Goal: Task Accomplishment & Management: Complete application form

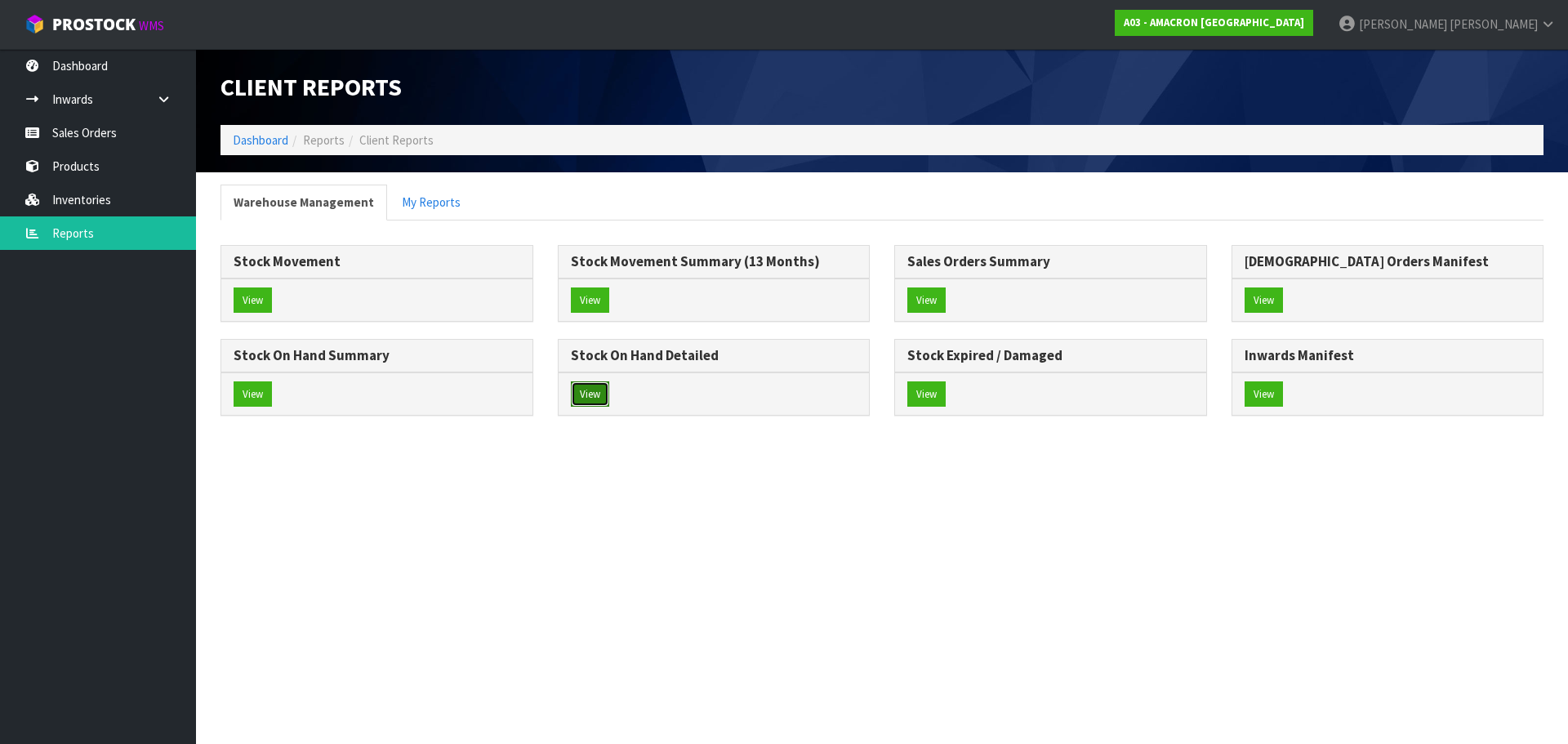
click at [597, 381] on button "View" at bounding box center [590, 394] width 39 height 26
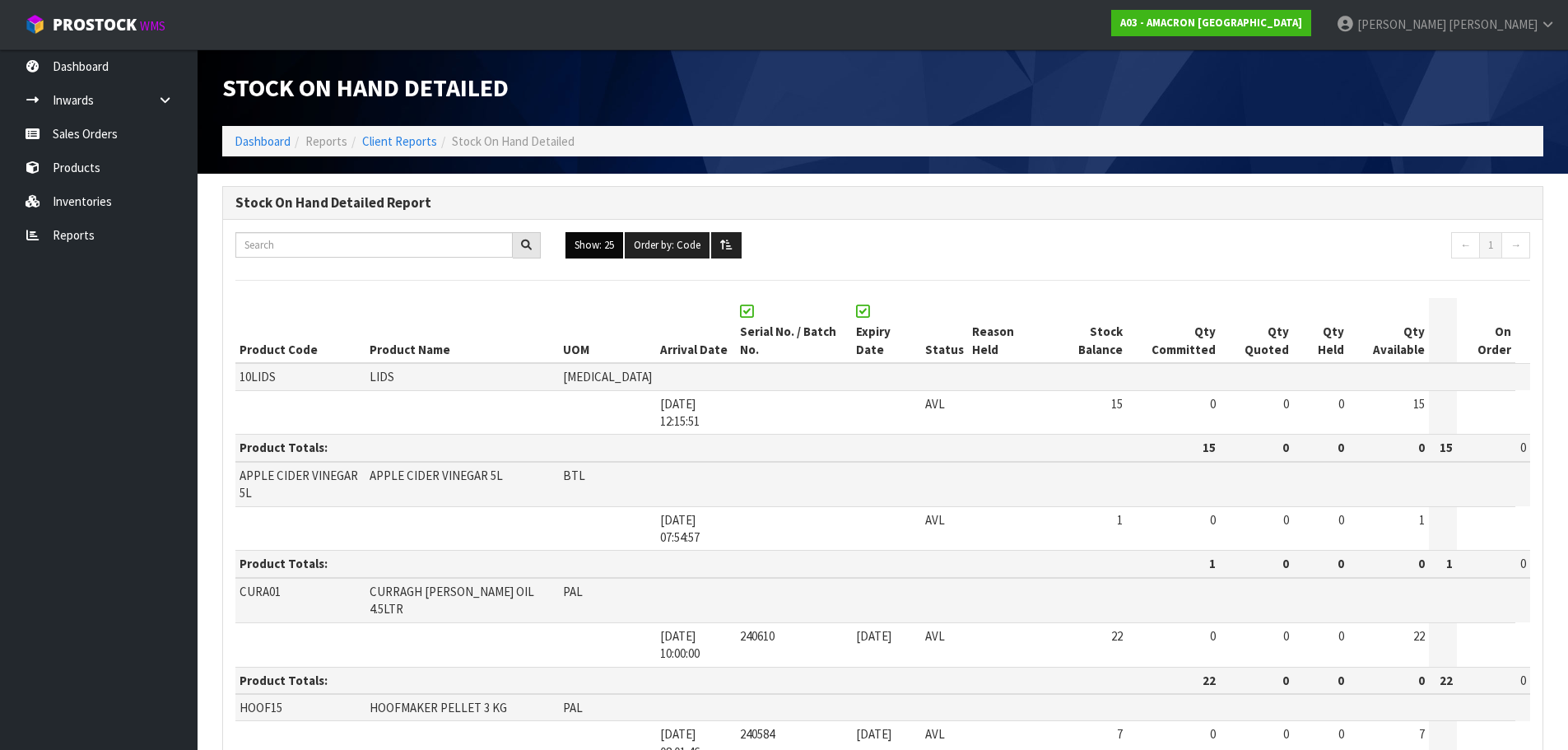
click at [592, 248] on button "Show: 25" at bounding box center [594, 245] width 58 height 26
click at [609, 382] on link "ALL" at bounding box center [631, 389] width 130 height 22
click at [599, 244] on button "Show: ALL" at bounding box center [597, 245] width 63 height 26
click at [609, 388] on link "ALL" at bounding box center [631, 389] width 130 height 22
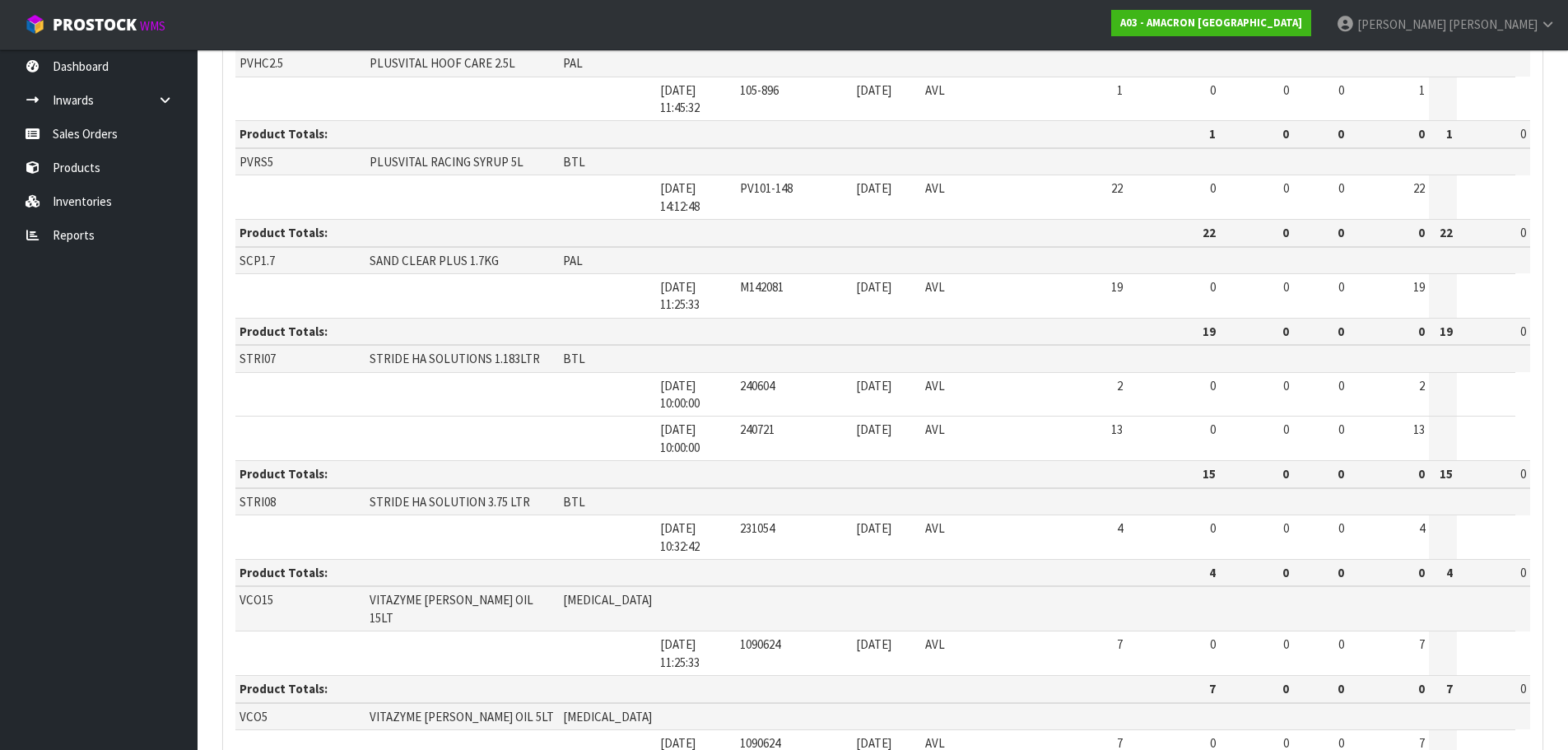
scroll to position [1208, 0]
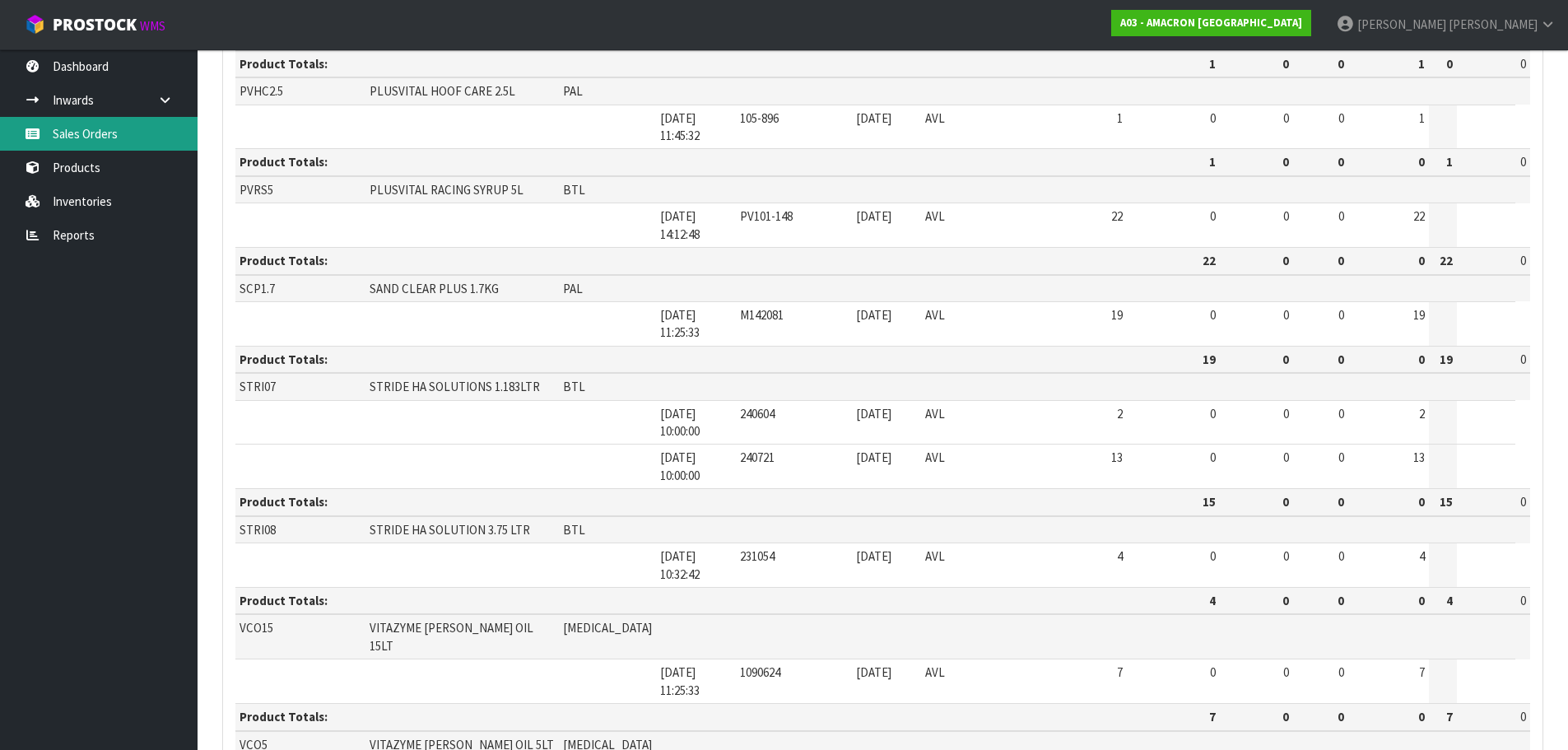
click at [86, 142] on link "Sales Orders" at bounding box center [98, 134] width 198 height 33
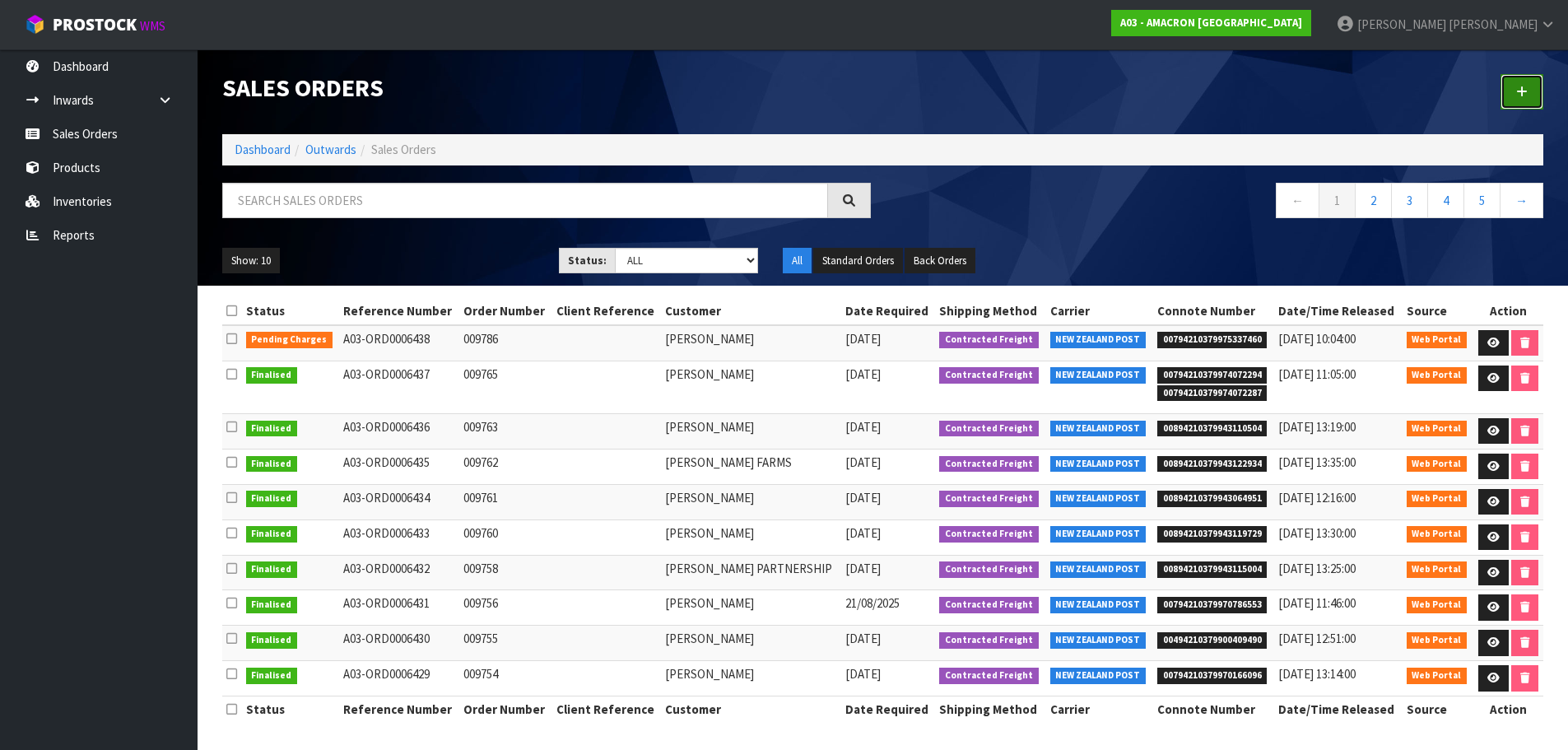
click at [1515, 98] on link at bounding box center [1522, 92] width 43 height 35
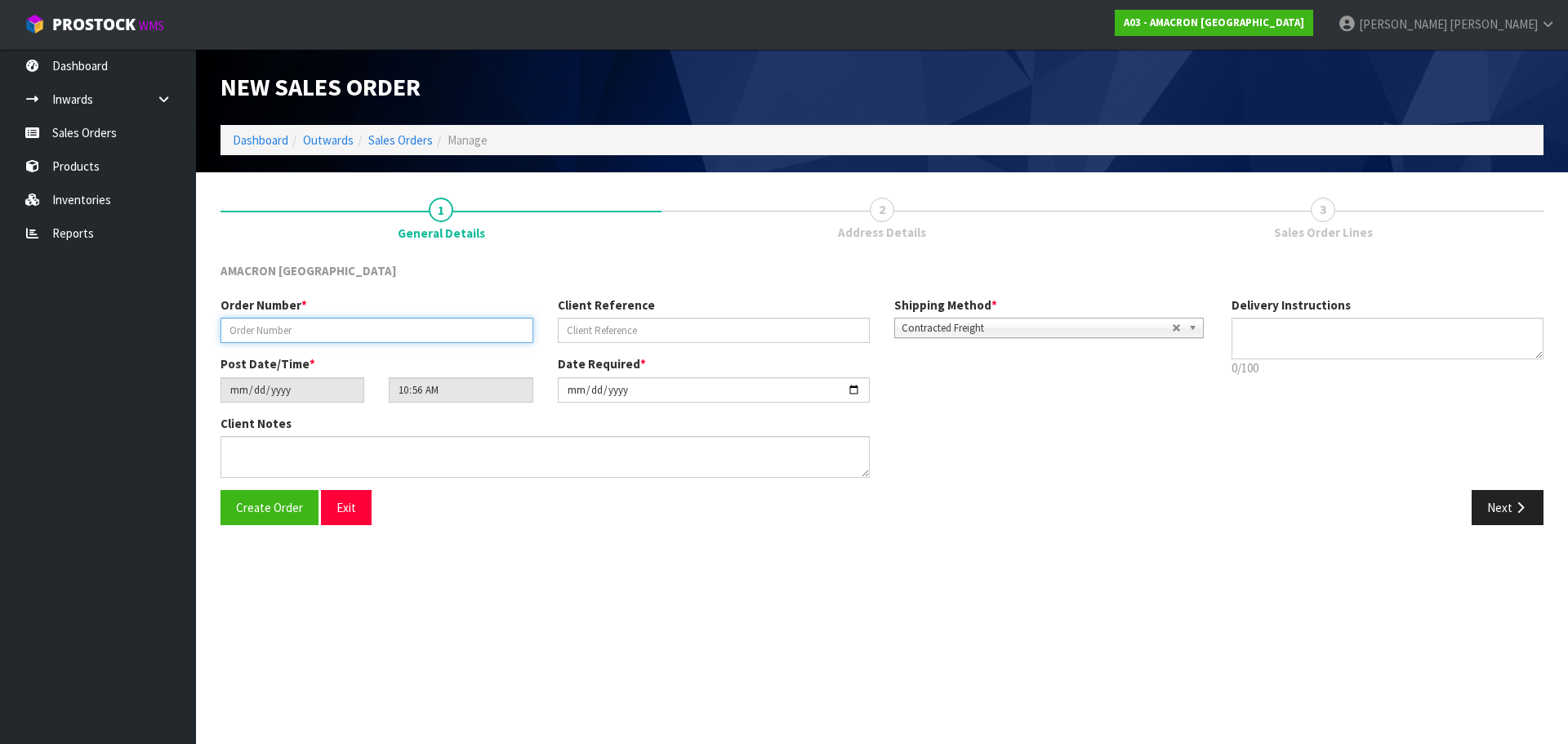
click at [279, 336] on input "text" at bounding box center [377, 330] width 313 height 25
type input "009770"
click at [1482, 509] on button "Next" at bounding box center [1508, 507] width 72 height 35
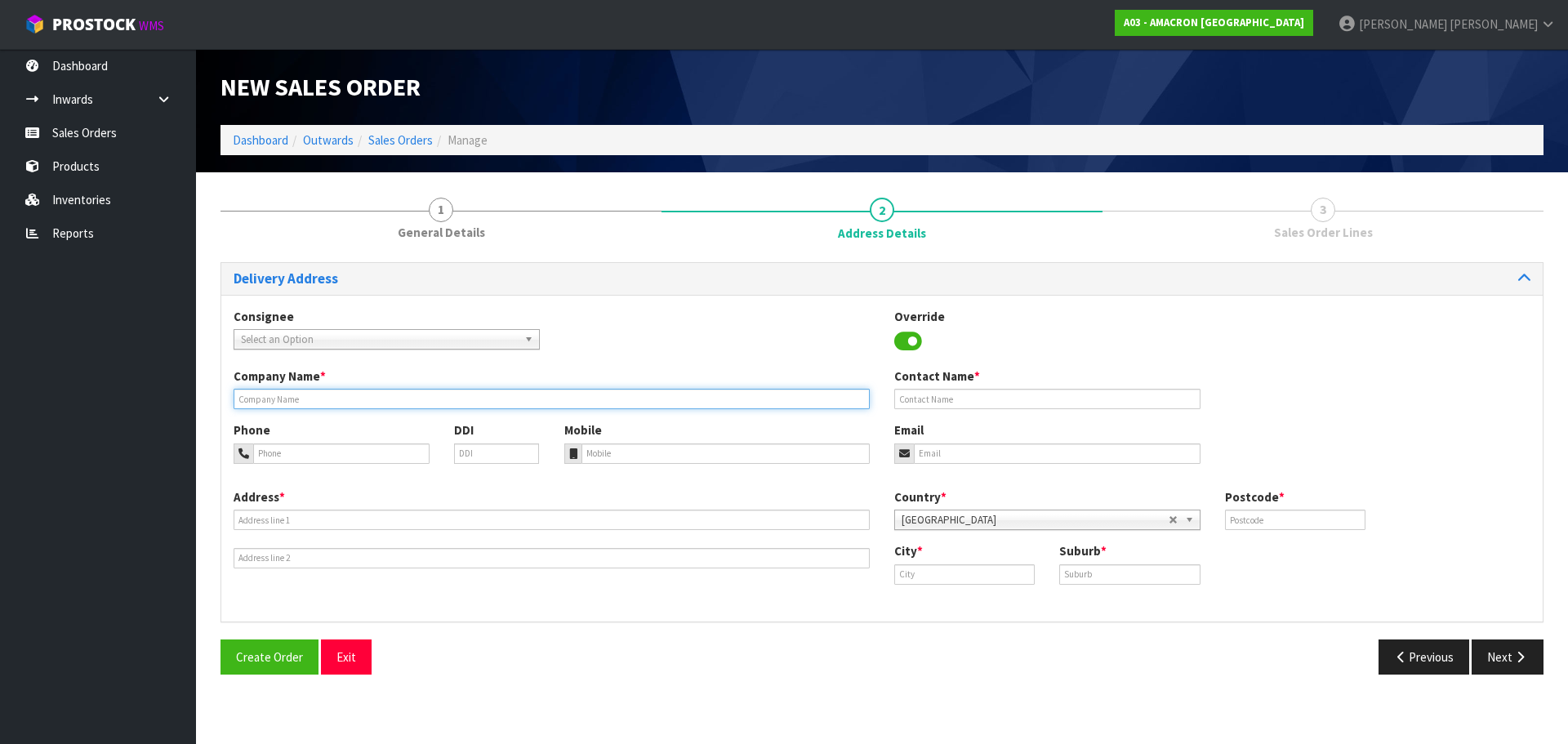
click at [258, 401] on input "text" at bounding box center [552, 399] width 636 height 20
paste input "PUKEMOE FARM LTD"
type input "PUKEMOE FARM LTD"
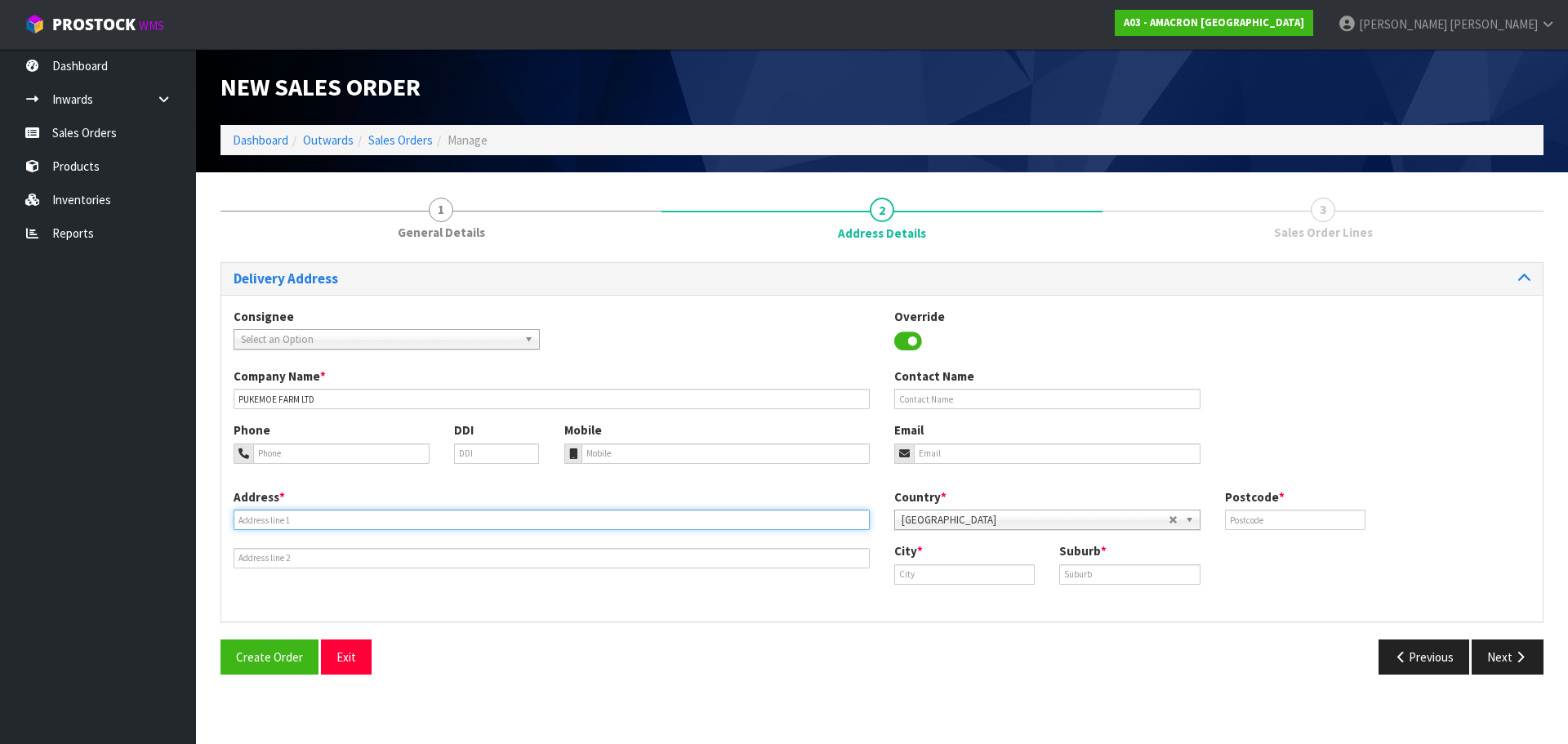
click at [318, 517] on input "text" at bounding box center [552, 520] width 636 height 20
paste input "[STREET_ADDRESS]"
type input "[STREET_ADDRESS]"
click at [919, 572] on input "text" at bounding box center [964, 575] width 141 height 20
paste input "Hāwera"
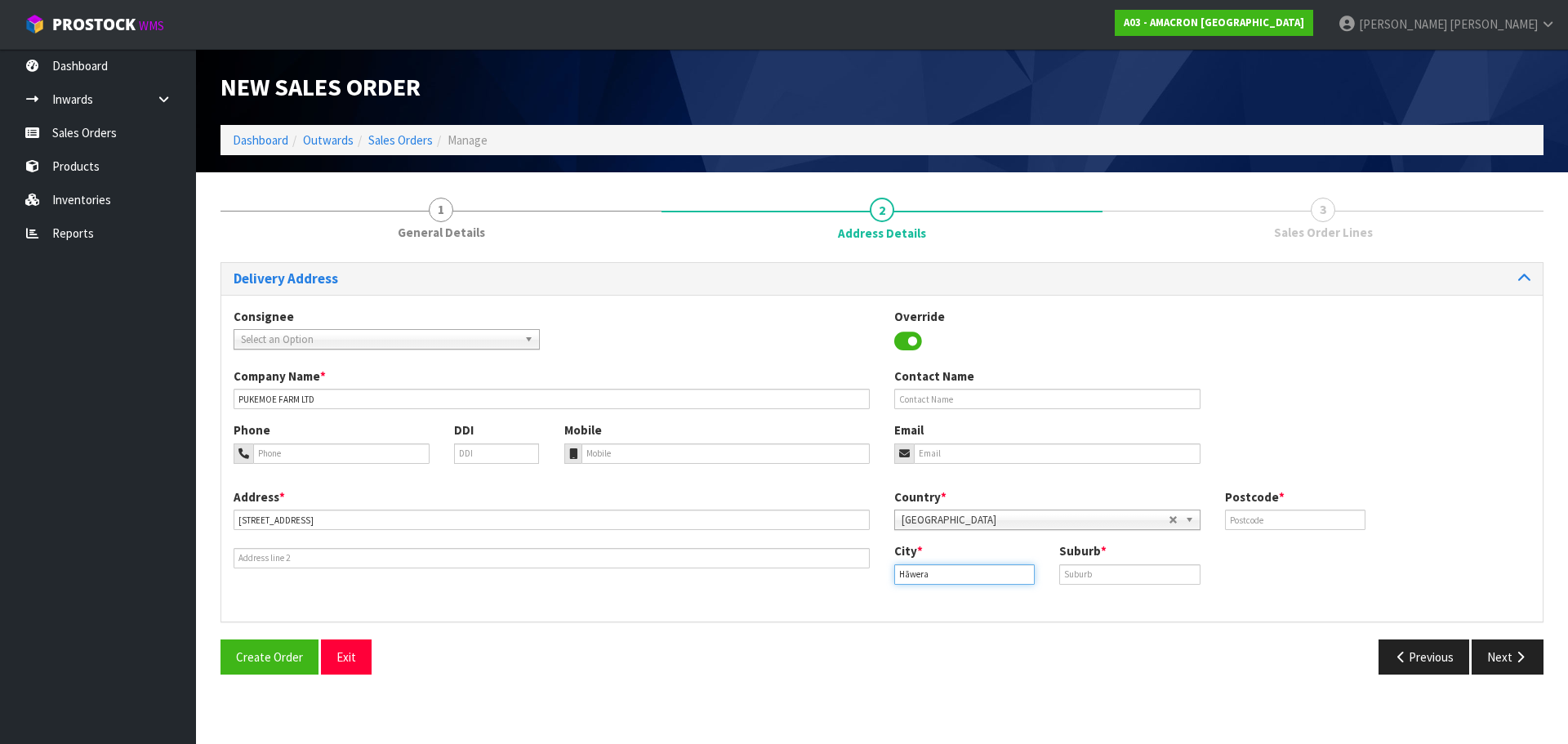
type input "Hāwera"
click at [1097, 572] on input "text" at bounding box center [1130, 575] width 141 height 20
paste input "HĀWERA"
type input "HĀWERA"
click at [1277, 521] on input "text" at bounding box center [1295, 520] width 141 height 20
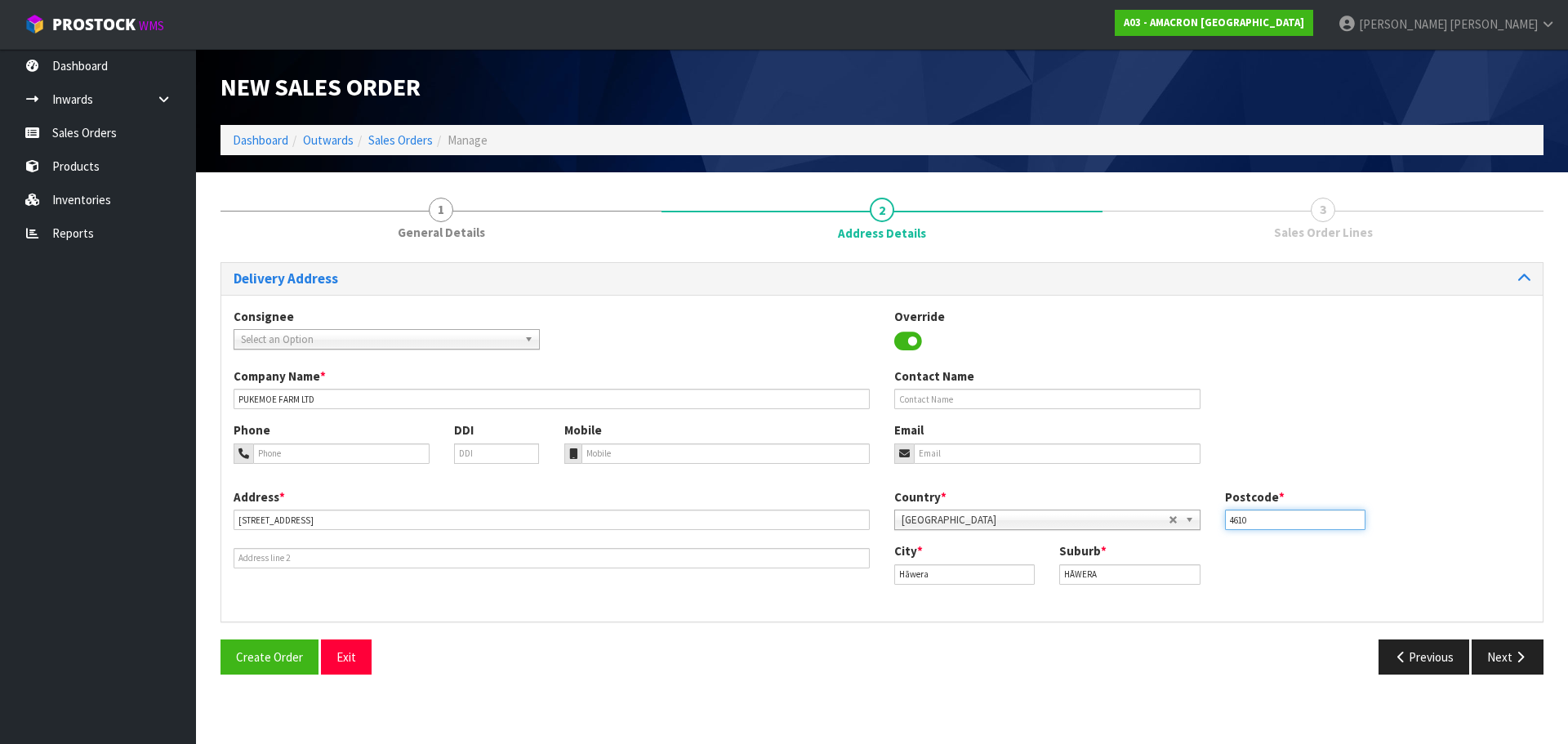
type input "4610"
click at [340, 469] on div "Phone DDI" at bounding box center [386, 448] width 331 height 54
click at [340, 465] on div "Phone DDI" at bounding box center [386, 448] width 331 height 54
click at [403, 451] on input "tel" at bounding box center [342, 454] width 177 height 20
paste input "+ [PHONE_NUMBER]"
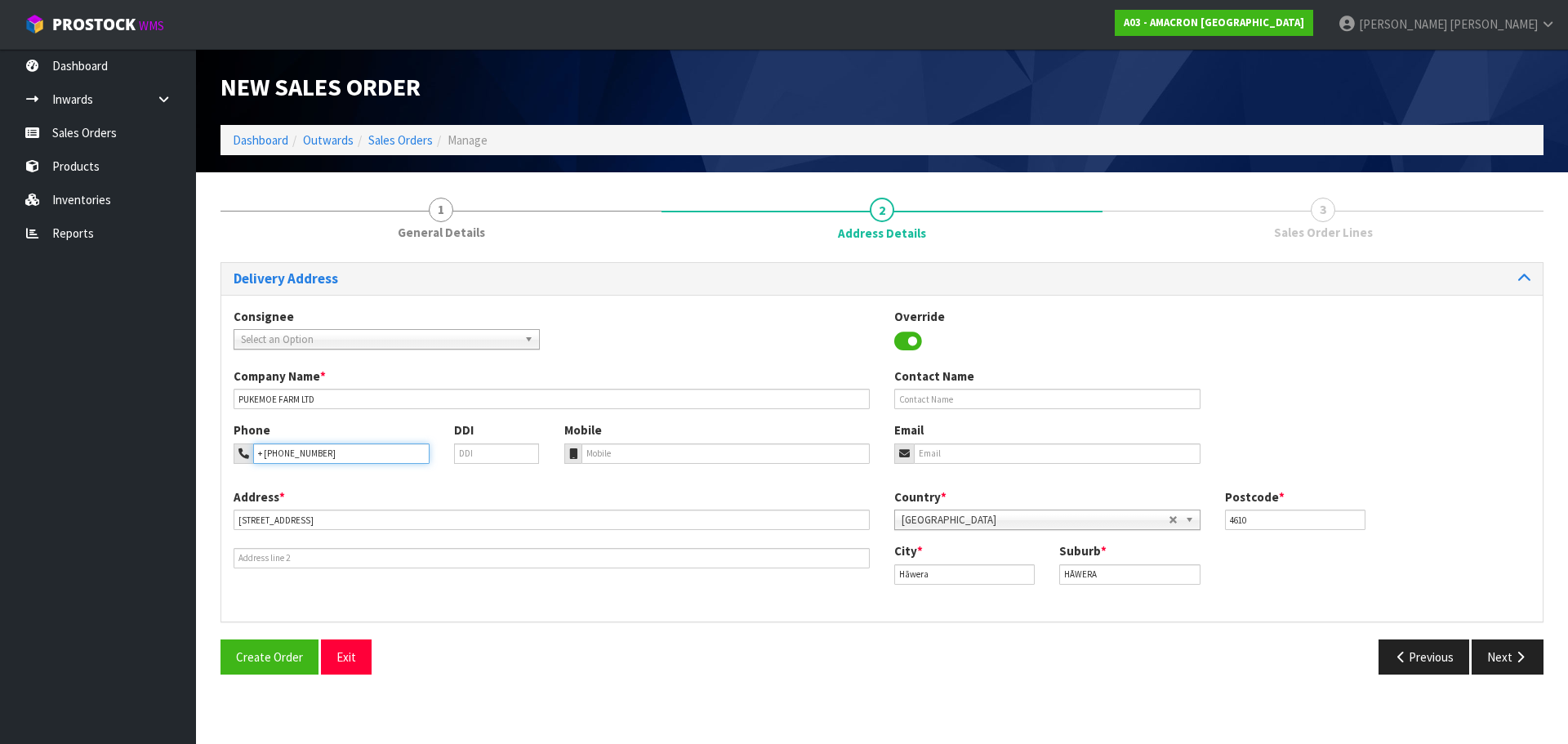
type input "+ [PHONE_NUMBER]"
click at [651, 456] on input "tel" at bounding box center [726, 454] width 289 height 20
paste input "+ [PHONE_NUMBER]"
type input "+ [PHONE_NUMBER]"
click at [1532, 645] on button "Next" at bounding box center [1508, 657] width 72 height 35
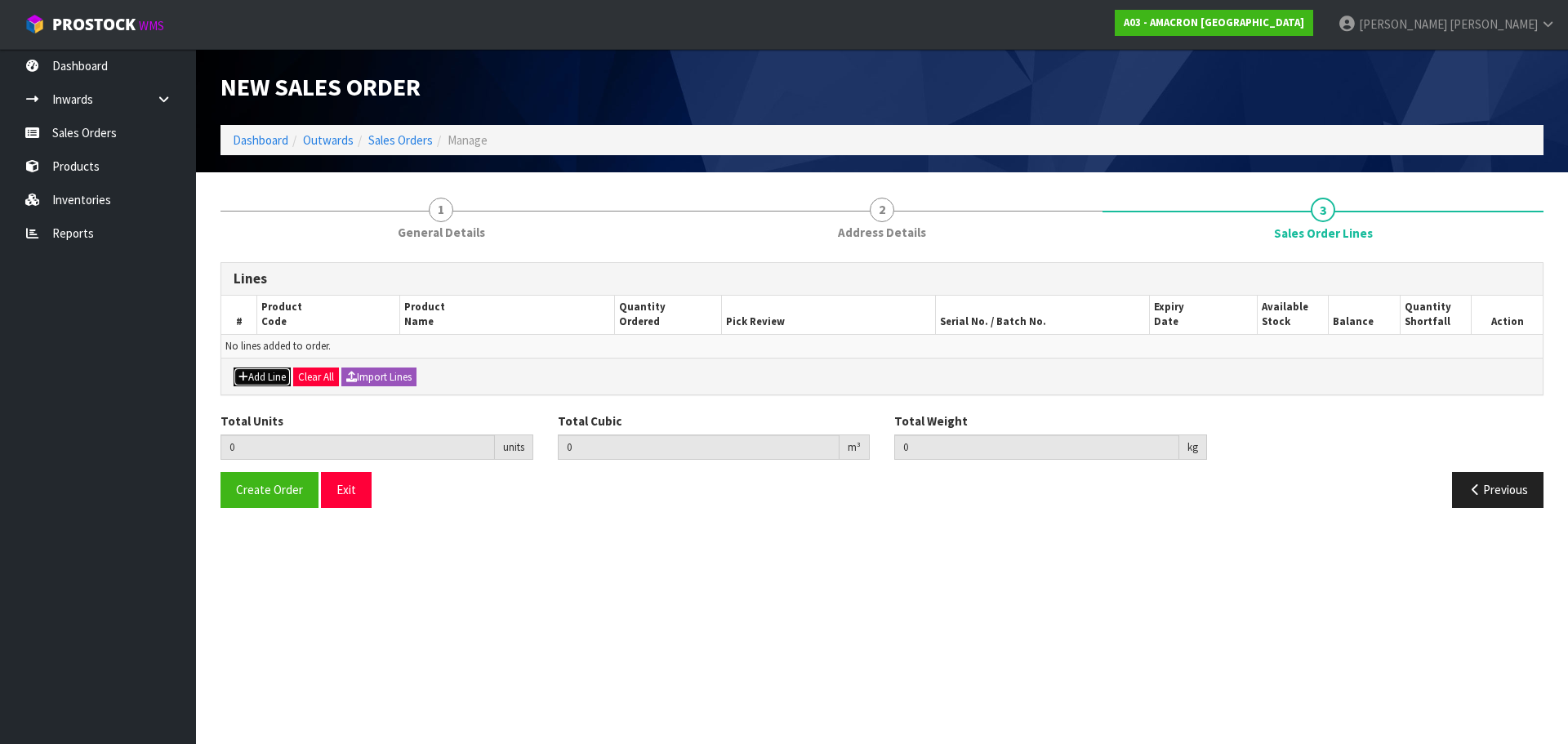
click at [268, 375] on button "Add Line" at bounding box center [262, 377] width 57 height 19
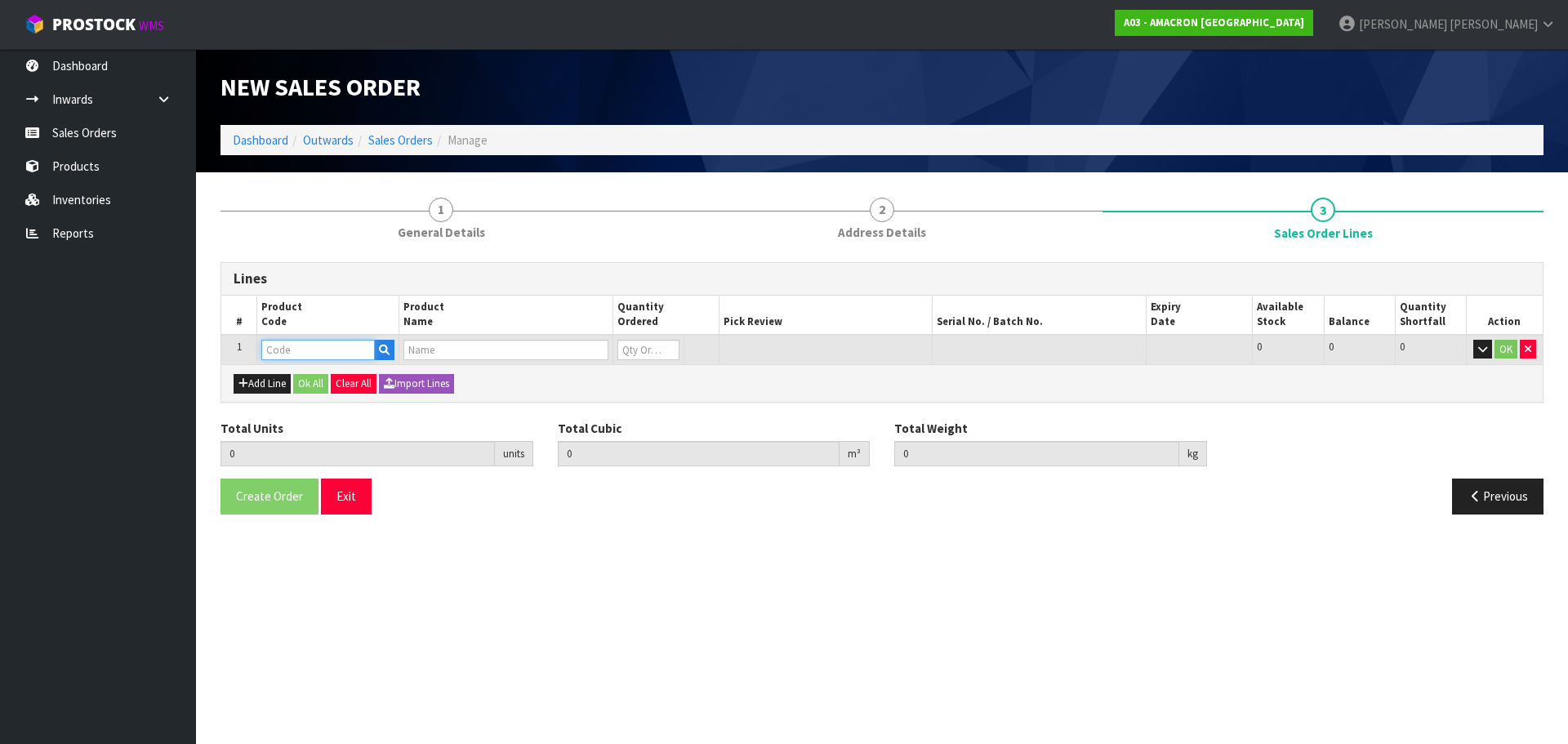
click at [292, 347] on input "text" at bounding box center [318, 350] width 113 height 20
type input "VCO"
click at [284, 381] on strong "VCO" at bounding box center [289, 378] width 22 height 16
type input "VCO15"
type input "0.000000"
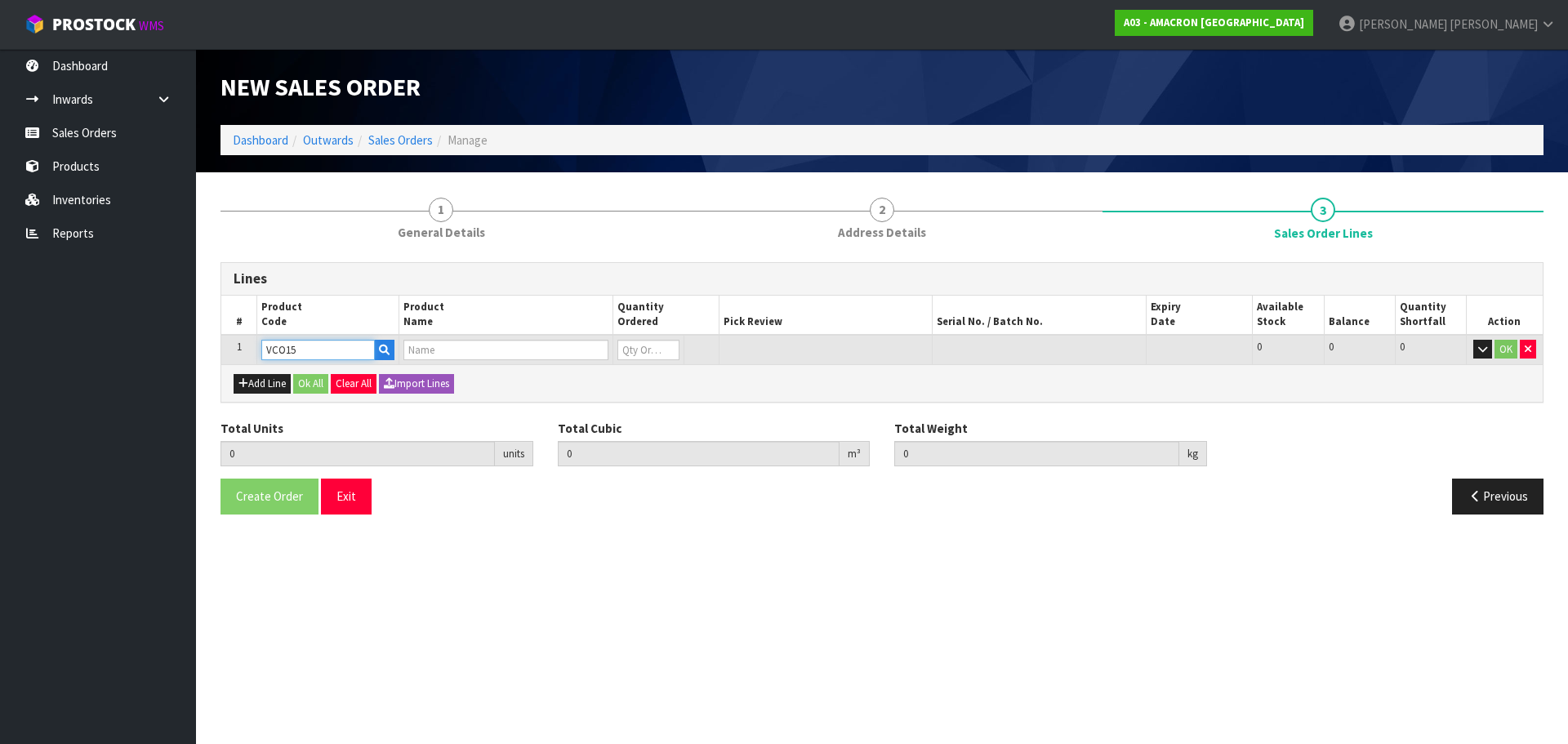
type input "0.000"
type input "VITAZYME [PERSON_NAME] OIL 15LT"
type input "0"
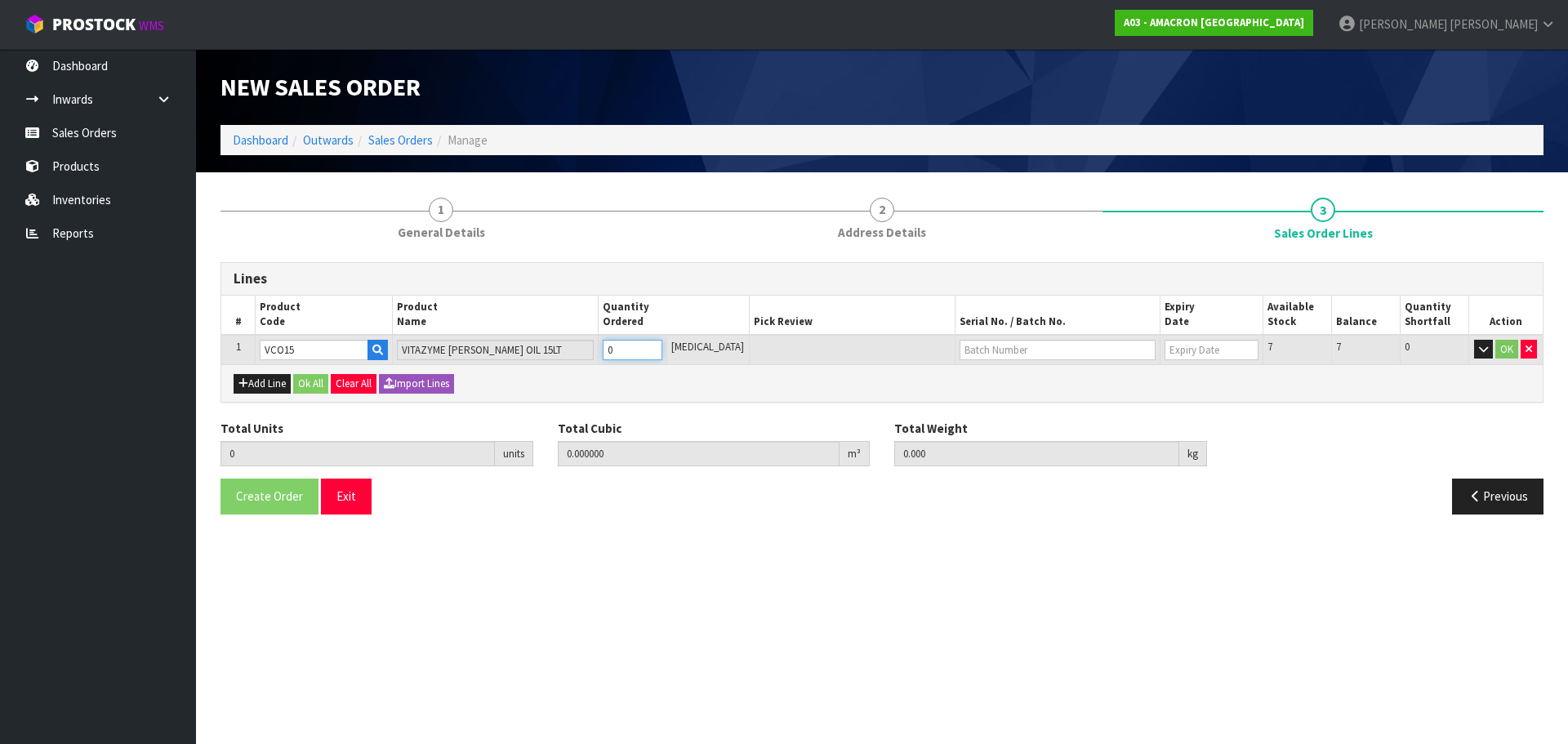
click at [640, 347] on input "0" at bounding box center [633, 350] width 60 height 20
type input "0"
type input "1"
type input "0.02436"
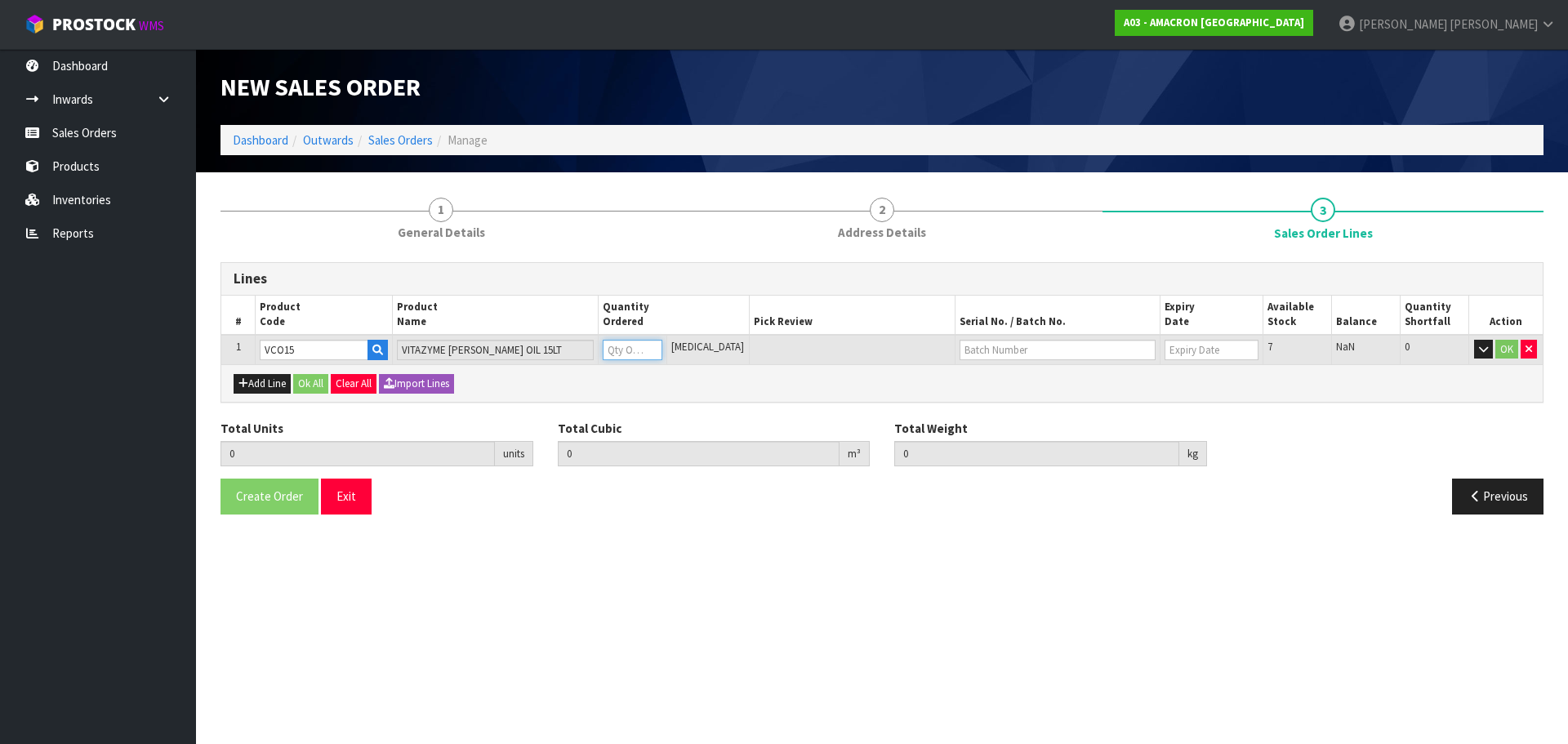
type input "15"
type input "1"
click at [1502, 346] on button "OK" at bounding box center [1506, 349] width 23 height 19
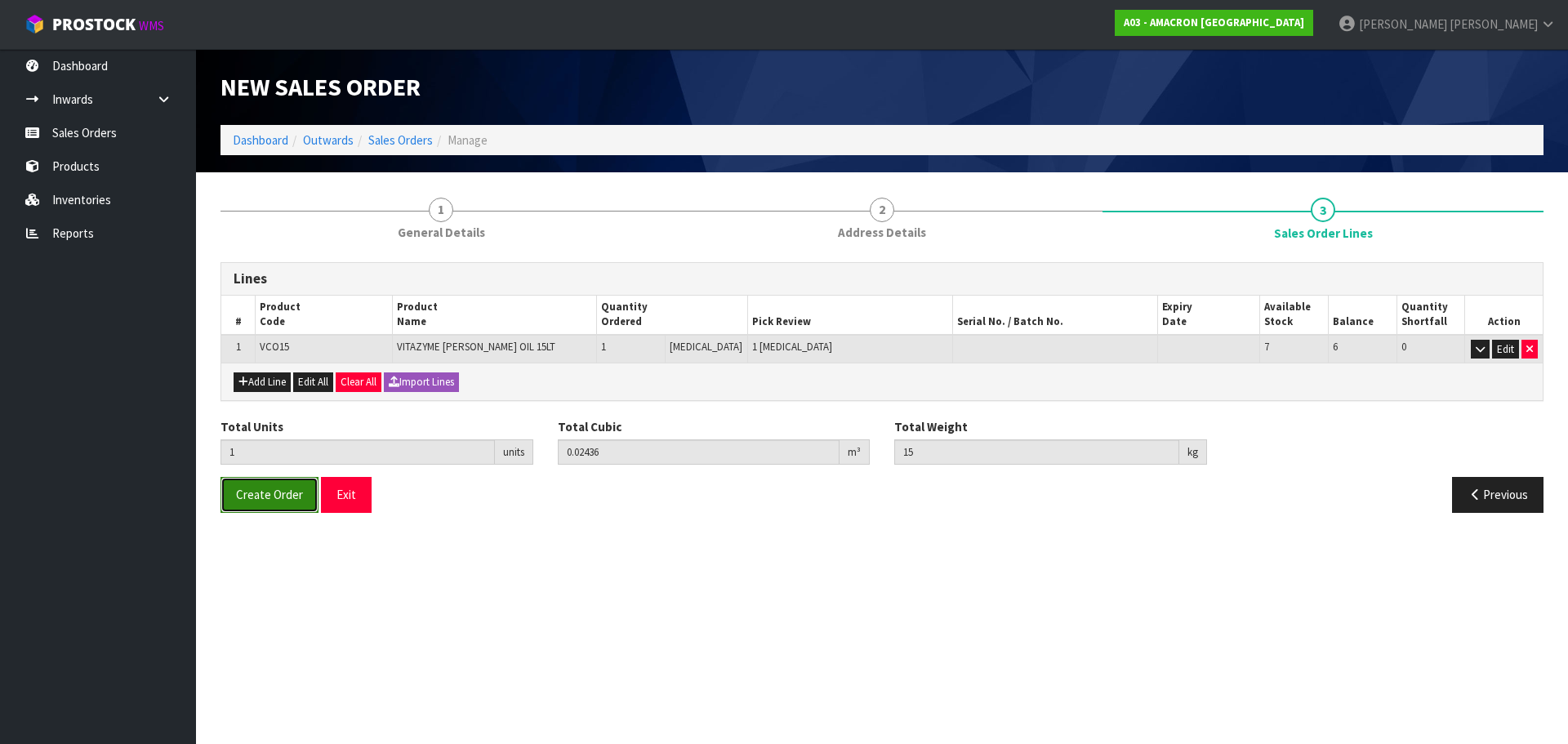
click at [285, 482] on button "Create Order" at bounding box center [270, 494] width 98 height 35
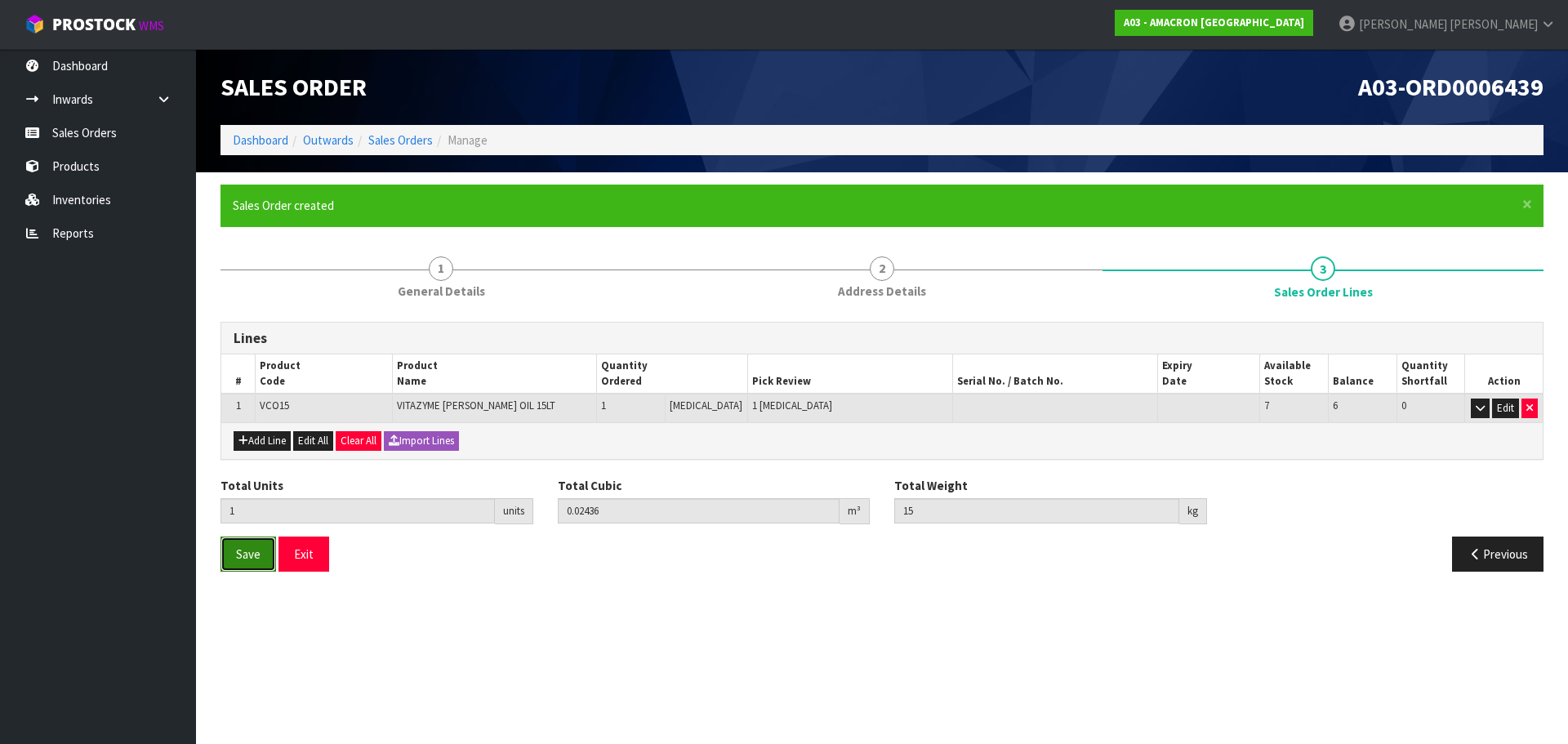
click at [246, 554] on span "Save" at bounding box center [248, 553] width 25 height 16
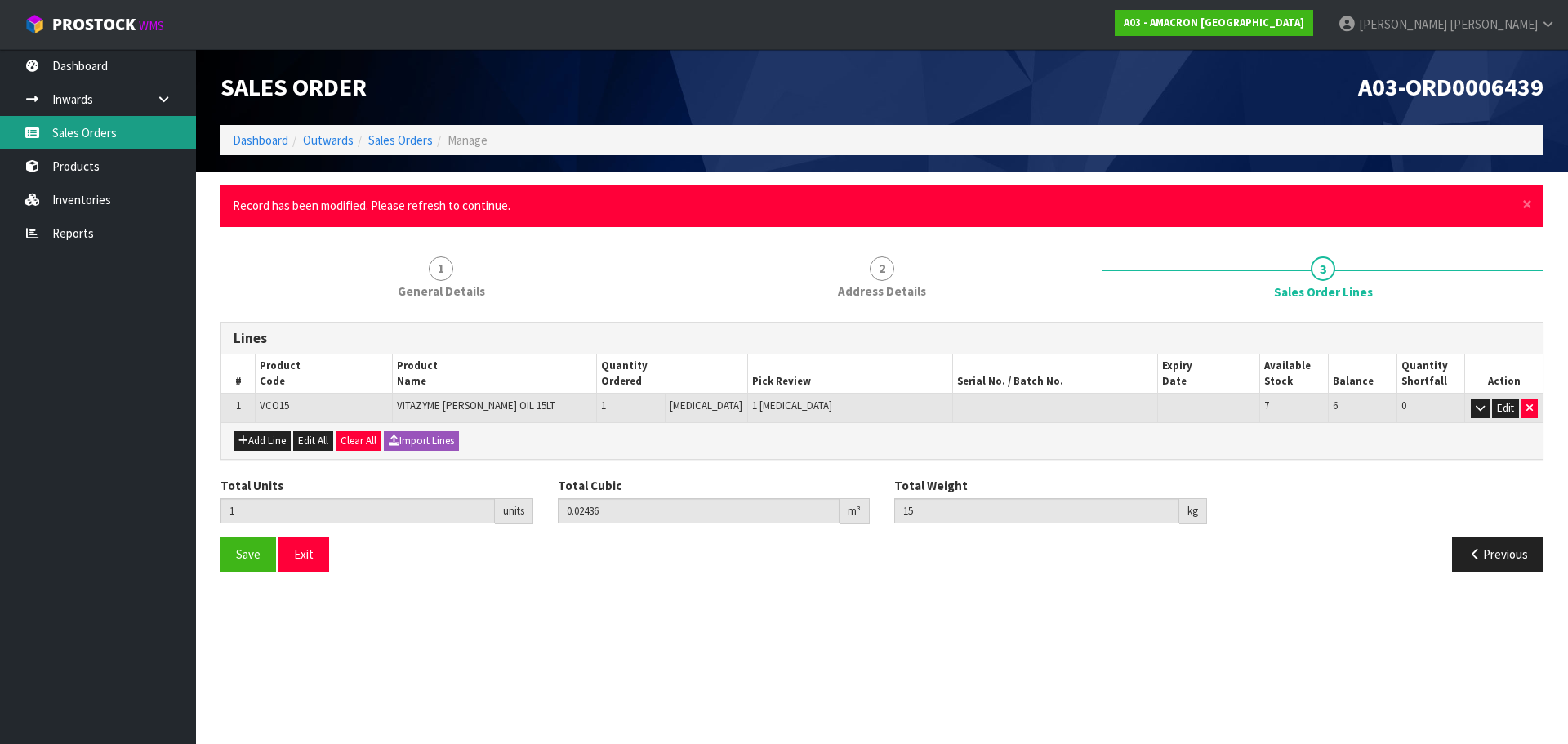
click at [71, 128] on link "Sales Orders" at bounding box center [98, 133] width 196 height 33
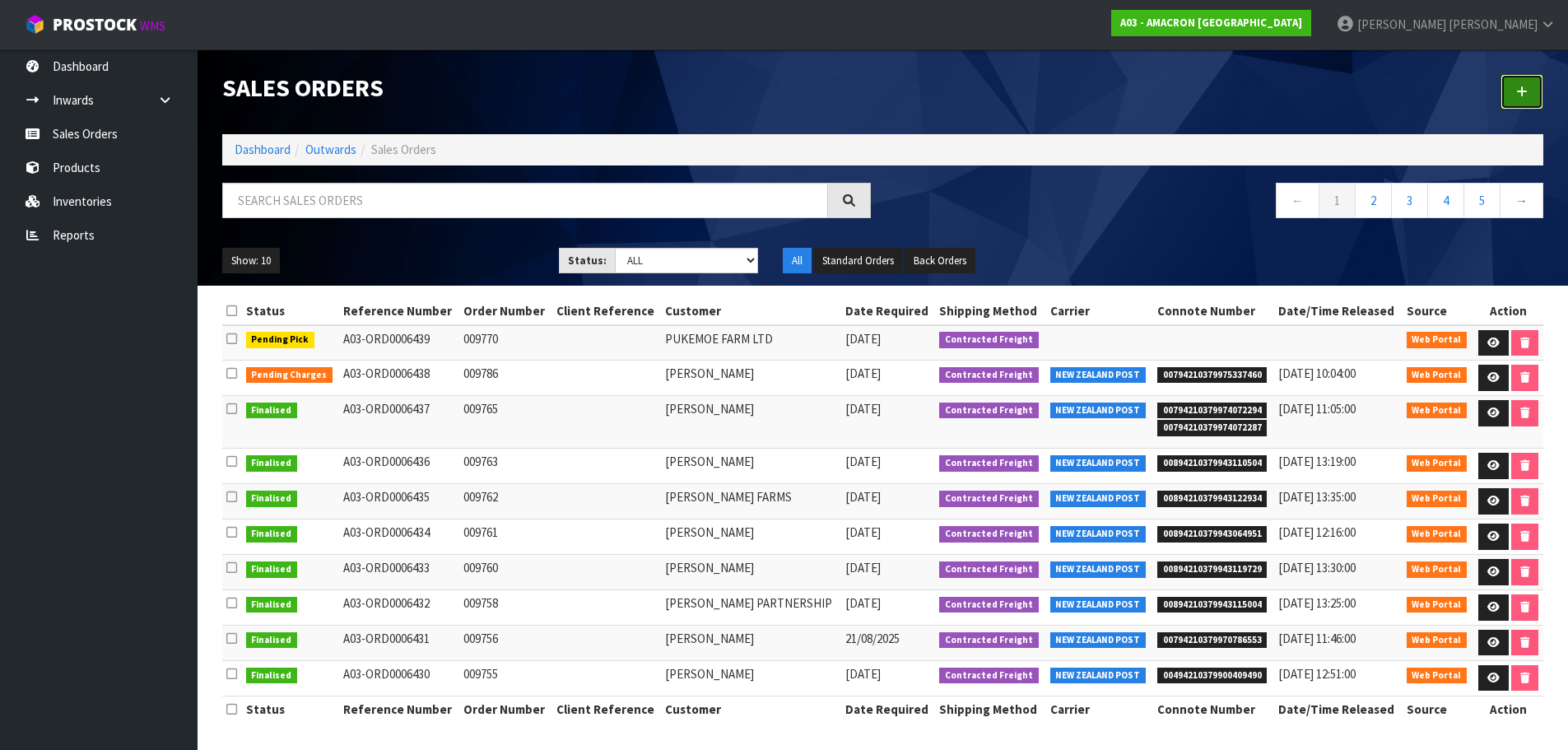
drag, startPoint x: 1517, startPoint y: 90, endPoint x: 1457, endPoint y: 103, distance: 61.4
click at [1517, 91] on icon at bounding box center [1522, 91] width 11 height 12
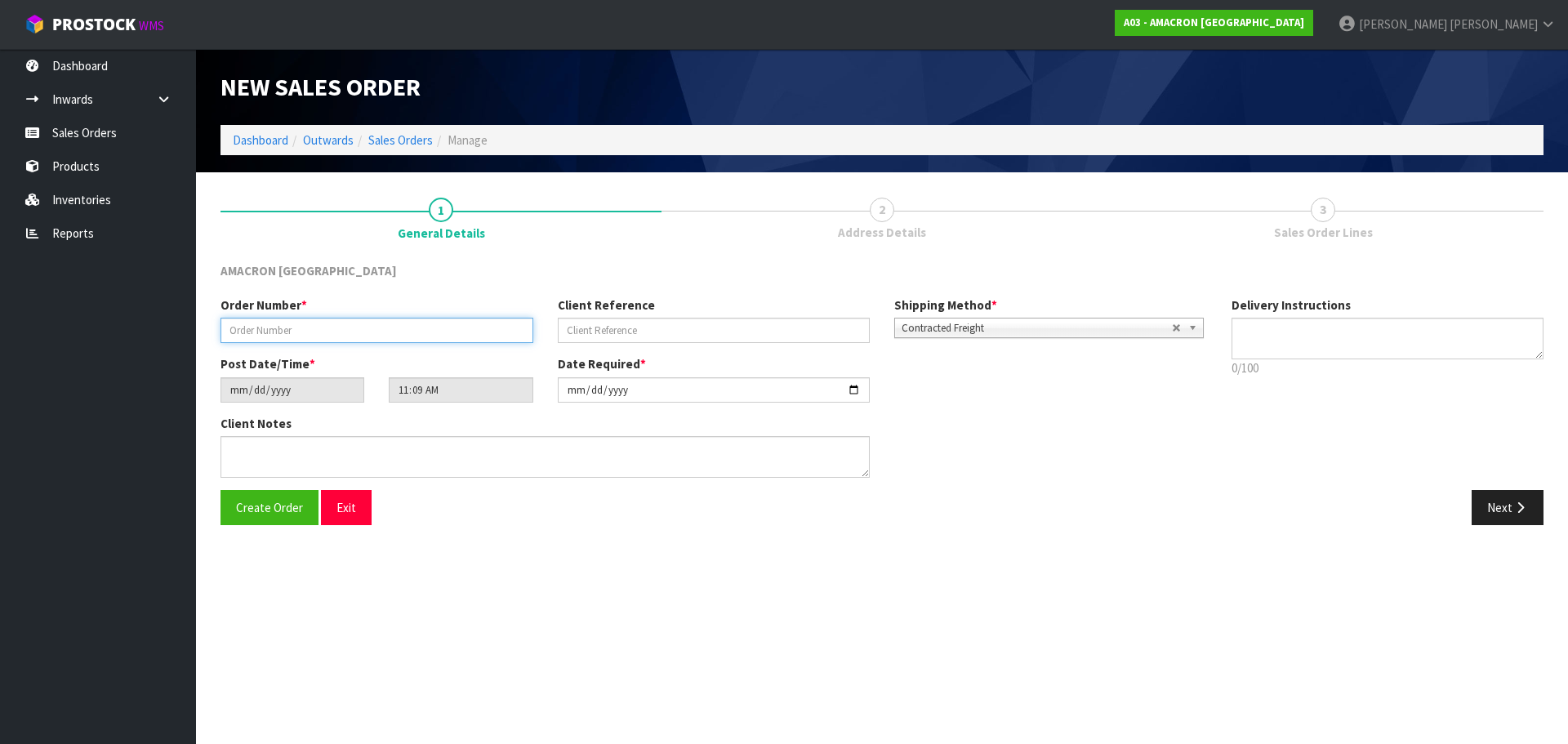
click at [288, 332] on input "text" at bounding box center [377, 330] width 313 height 25
type input "009771"
click at [1501, 501] on button "Next" at bounding box center [1508, 507] width 72 height 35
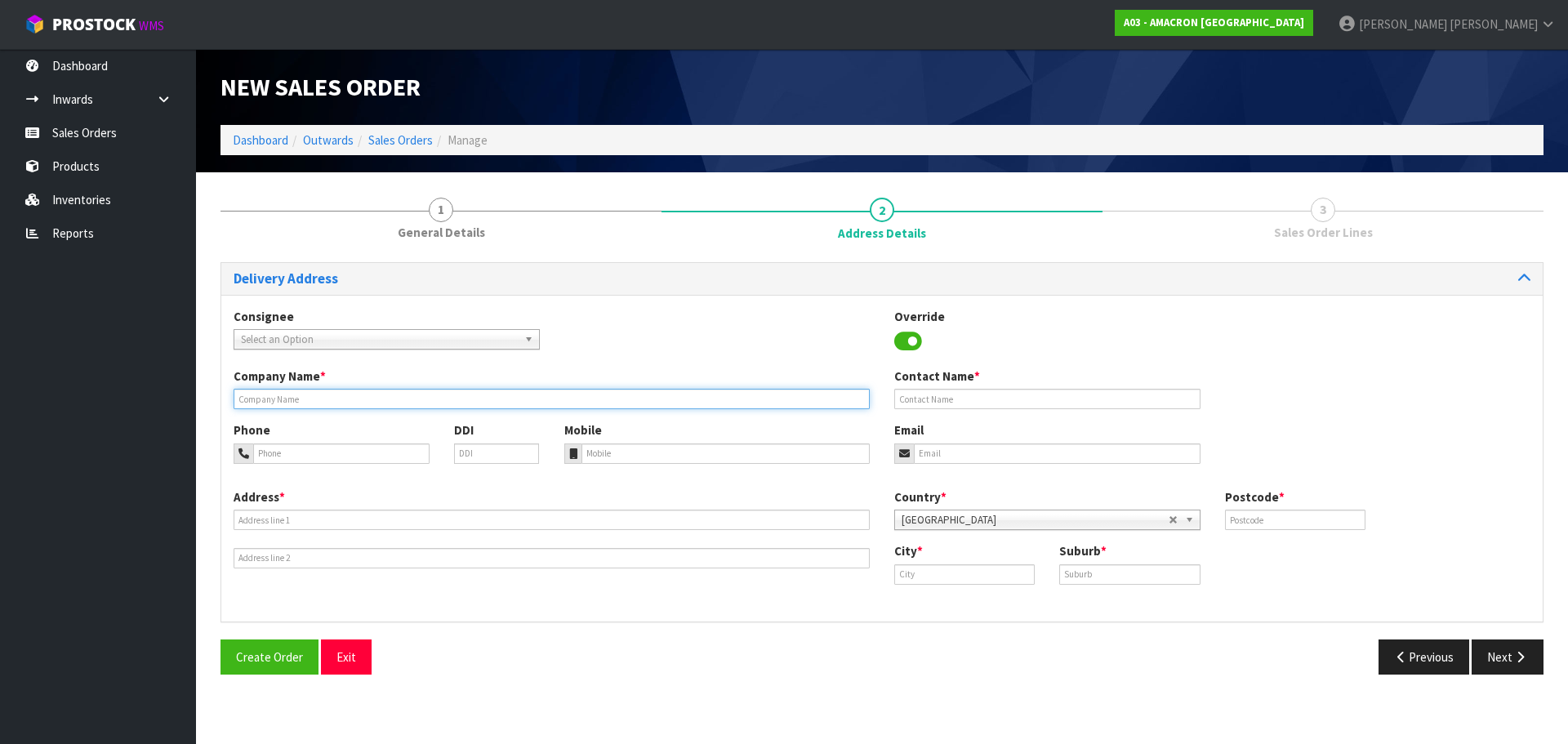
click at [253, 392] on input "text" at bounding box center [552, 399] width 636 height 20
click at [353, 410] on div "Company Name * Contact Name *" at bounding box center [881, 394] width 1321 height 54
paste input "[PERSON_NAME]"
type input "[PERSON_NAME]"
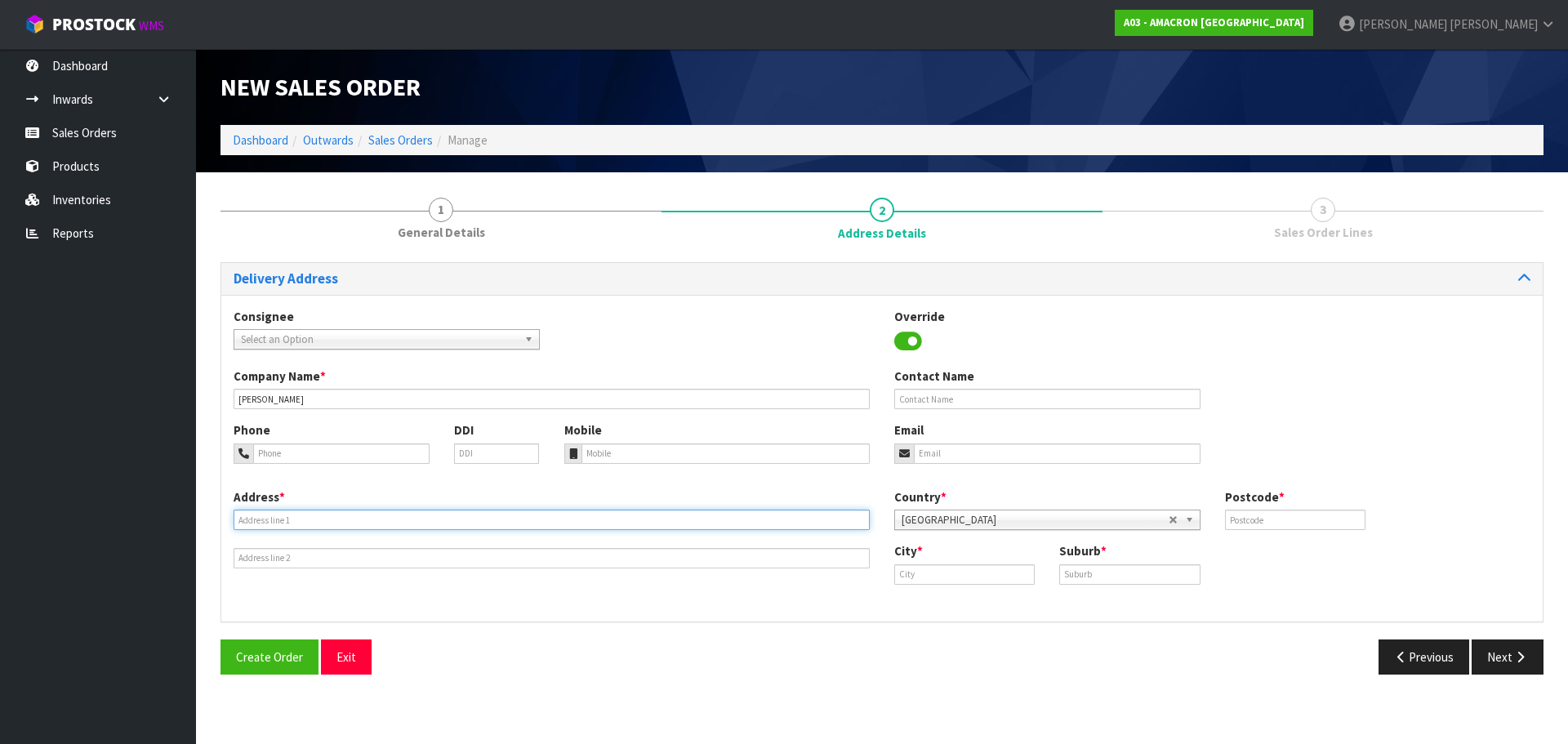
click at [356, 515] on input "text" at bounding box center [552, 520] width 636 height 20
paste input "[STREET_ADDRESS]."
type input "[STREET_ADDRESS]."
drag, startPoint x: 999, startPoint y: 578, endPoint x: 1106, endPoint y: 583, distance: 107.1
click at [1002, 582] on input "text" at bounding box center [964, 575] width 141 height 20
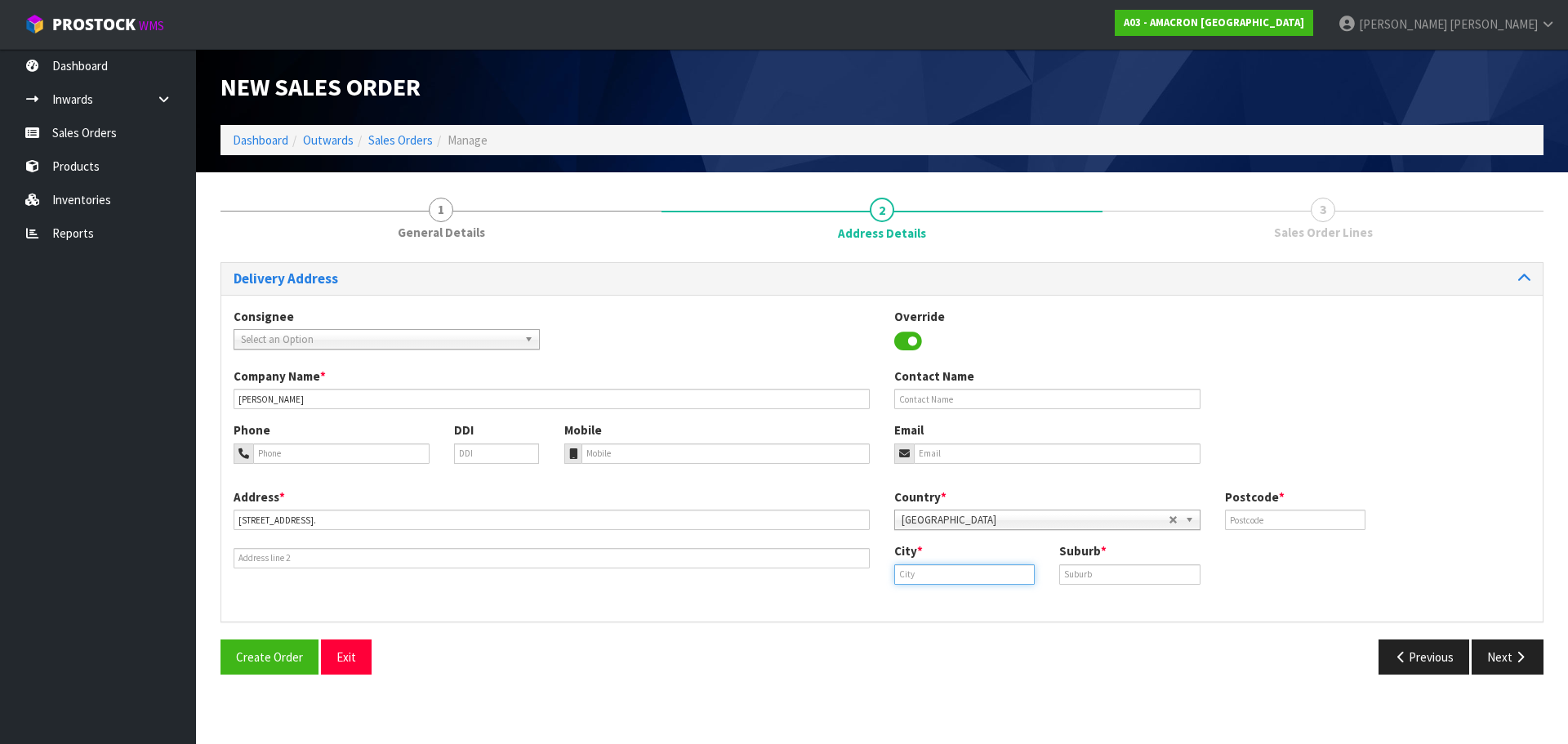
paste input "[GEOGRAPHIC_DATA]"
type input "[GEOGRAPHIC_DATA]"
click at [1108, 583] on input "text" at bounding box center [1130, 575] width 141 height 20
paste input "[GEOGRAPHIC_DATA]"
type input "[GEOGRAPHIC_DATA]"
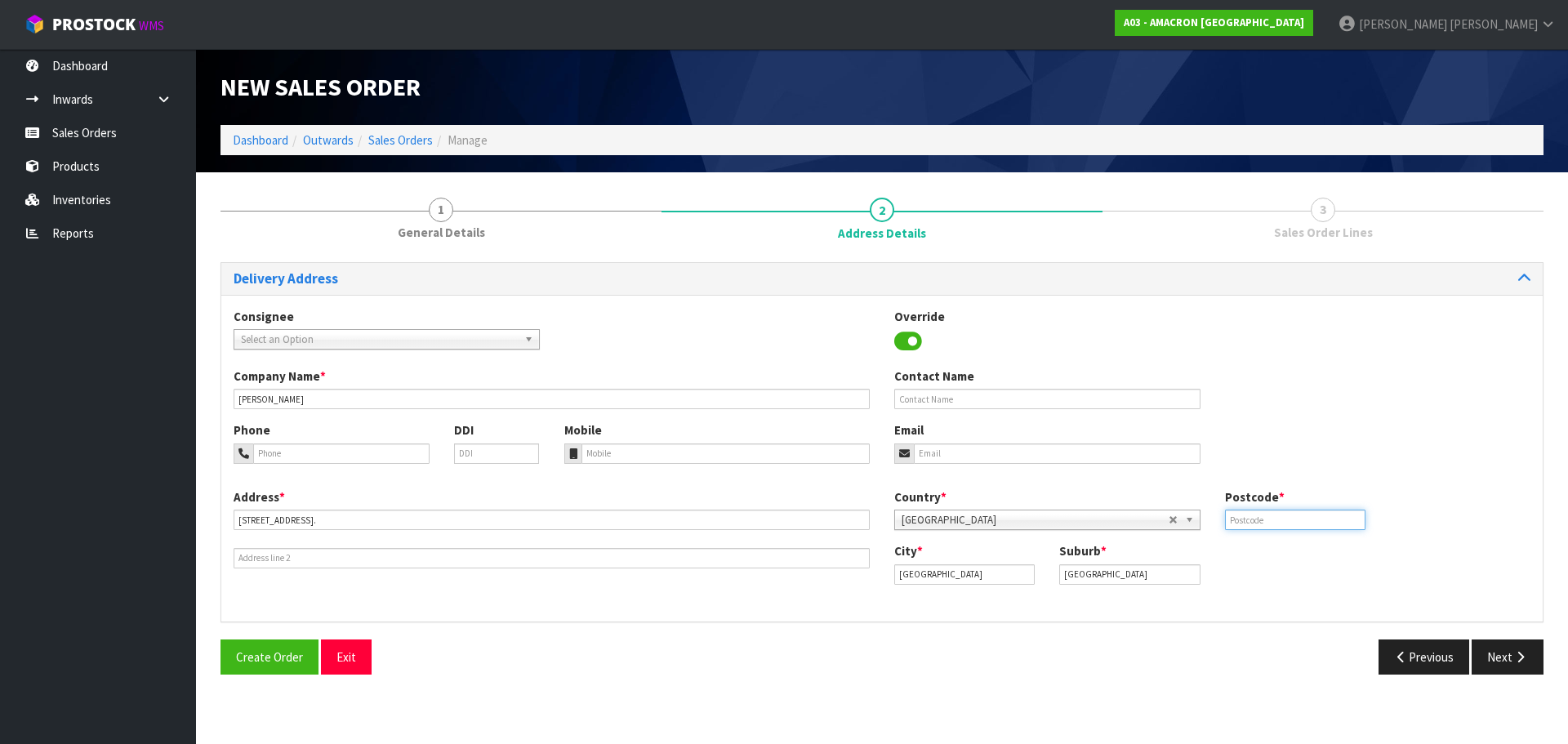
click at [1265, 517] on input "text" at bounding box center [1295, 520] width 141 height 20
type input "2679"
click at [361, 444] on input "tel" at bounding box center [342, 454] width 177 height 20
paste input "+ [PHONE_NUMBER]"
type input "+ [PHONE_NUMBER]"
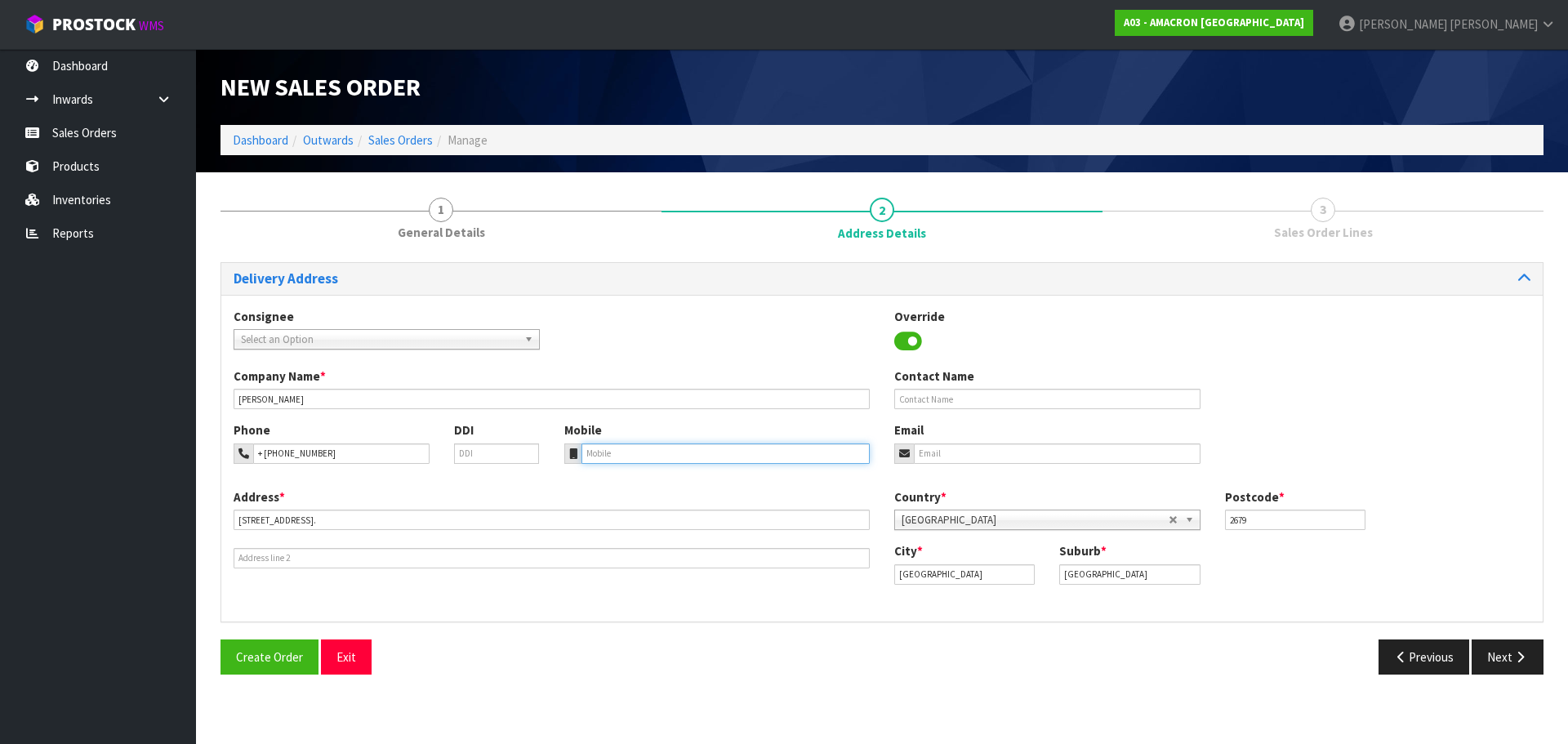
click at [611, 444] on input "tel" at bounding box center [726, 454] width 289 height 20
paste input "+ [PHONE_NUMBER]"
type input "+ [PHONE_NUMBER]"
click at [1504, 658] on button "Next" at bounding box center [1508, 657] width 72 height 35
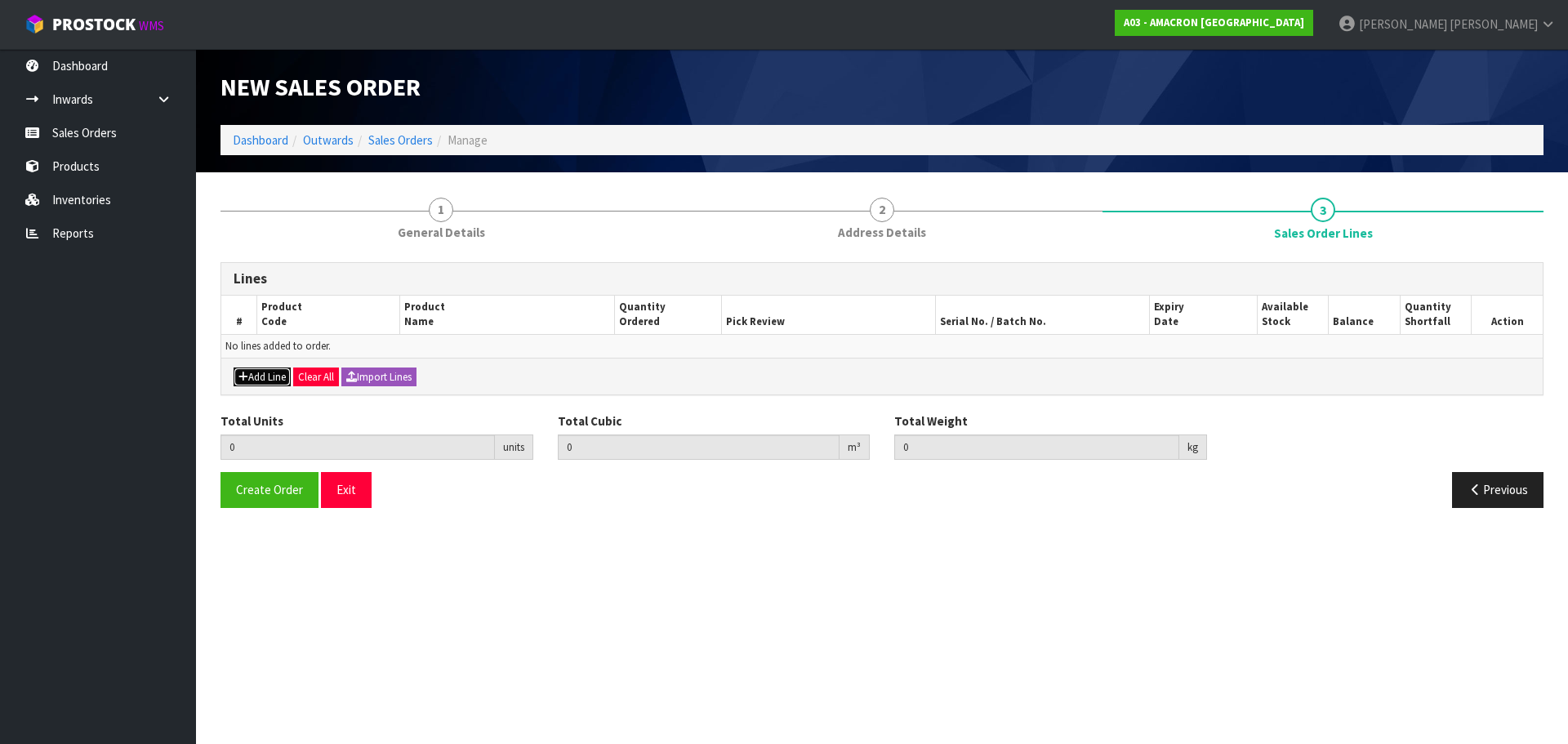
click at [267, 375] on button "Add Line" at bounding box center [262, 377] width 57 height 19
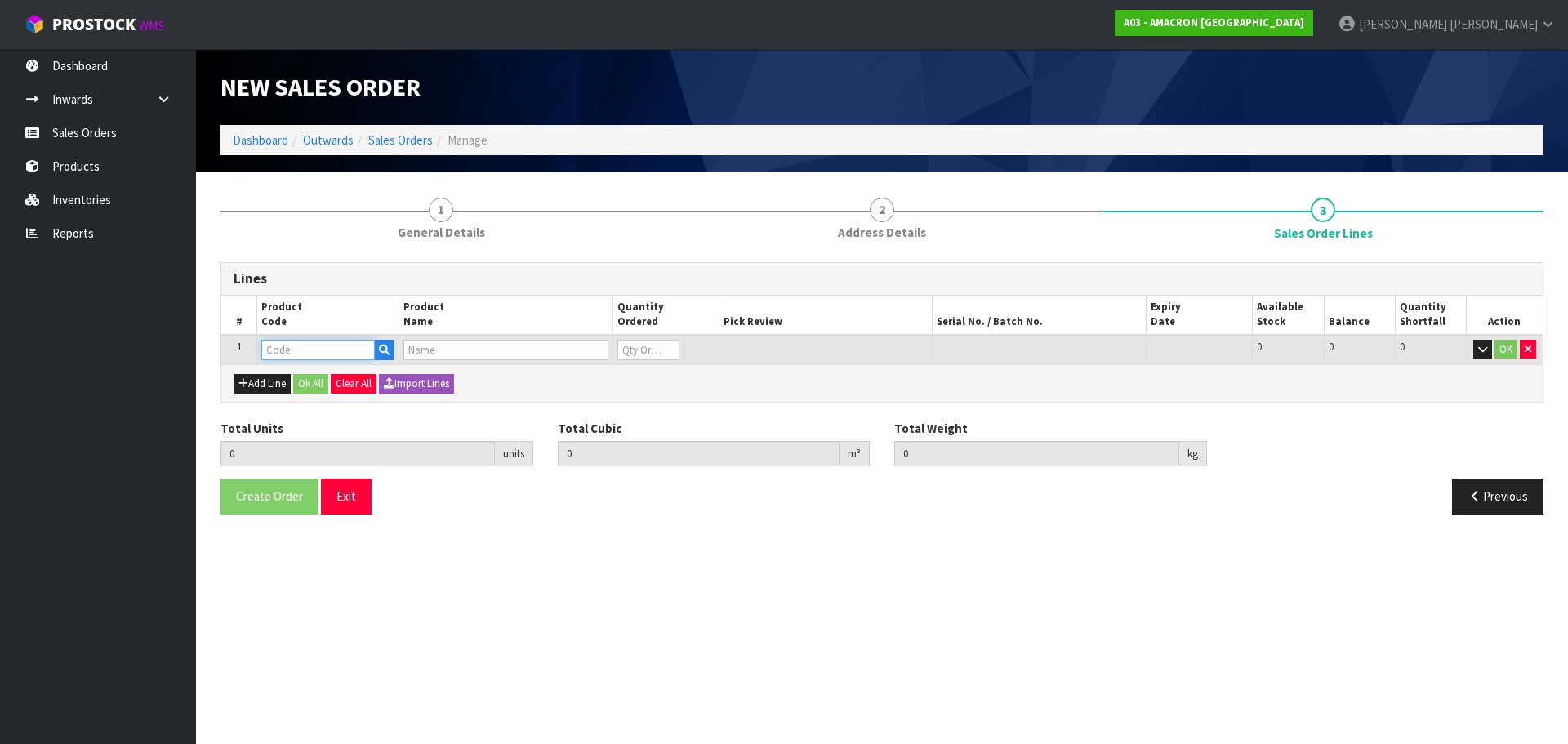
click at [291, 358] on input "text" at bounding box center [318, 350] width 113 height 20
type input "HOOF"
drag, startPoint x: 335, startPoint y: 394, endPoint x: 349, endPoint y: 396, distance: 14.1
click at [335, 394] on link "HOOF 16" at bounding box center [327, 400] width 129 height 22
type input "HOOF16"
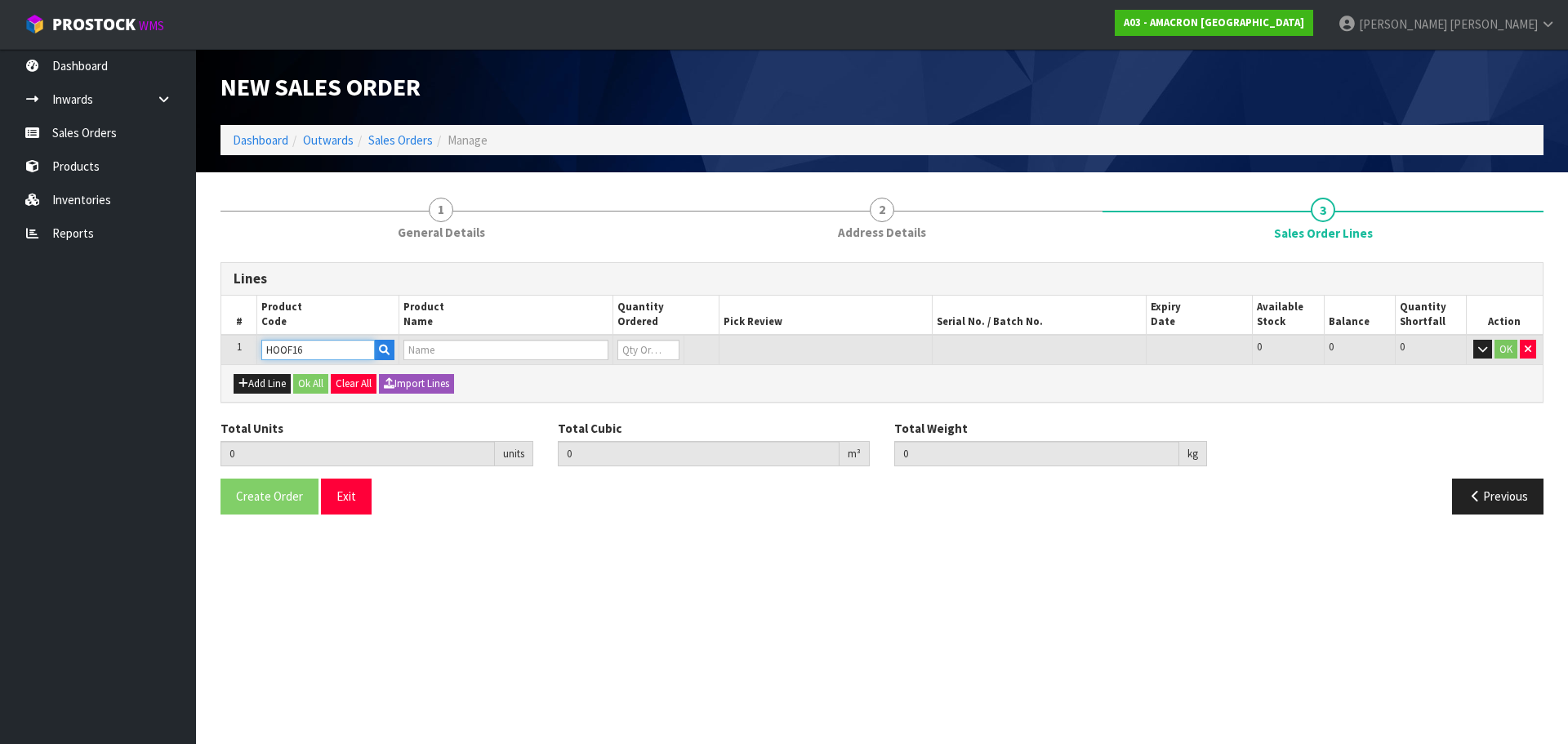
type input "0.000000"
type input "0.000"
type input "HOOFMAKER PELLET 10KG"
type input "0"
click at [318, 343] on input "HOOF16" at bounding box center [318, 350] width 113 height 20
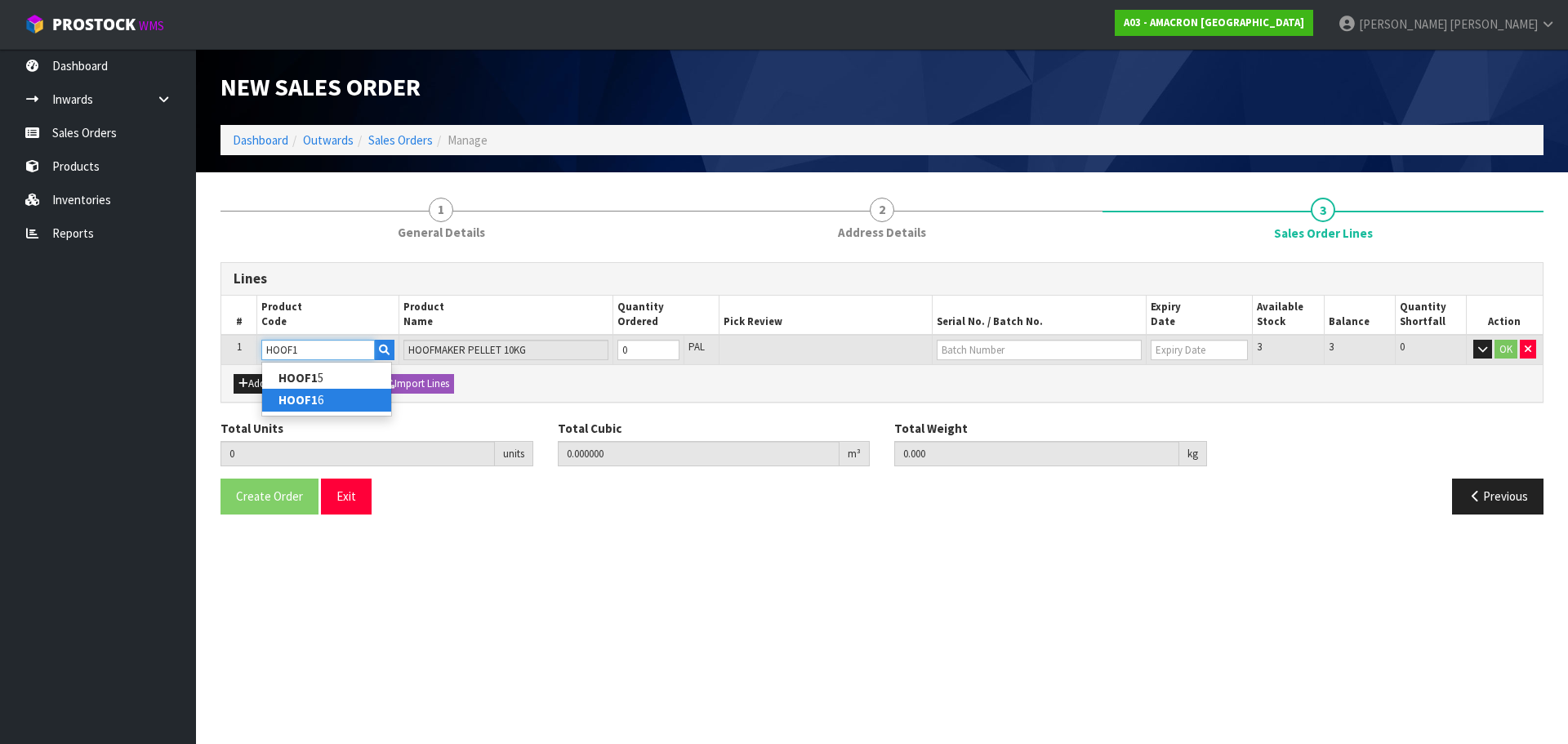
type input "HOOF1"
type input "0"
click at [342, 413] on ul "HOOF1 5 HOOF1 6" at bounding box center [327, 389] width 131 height 54
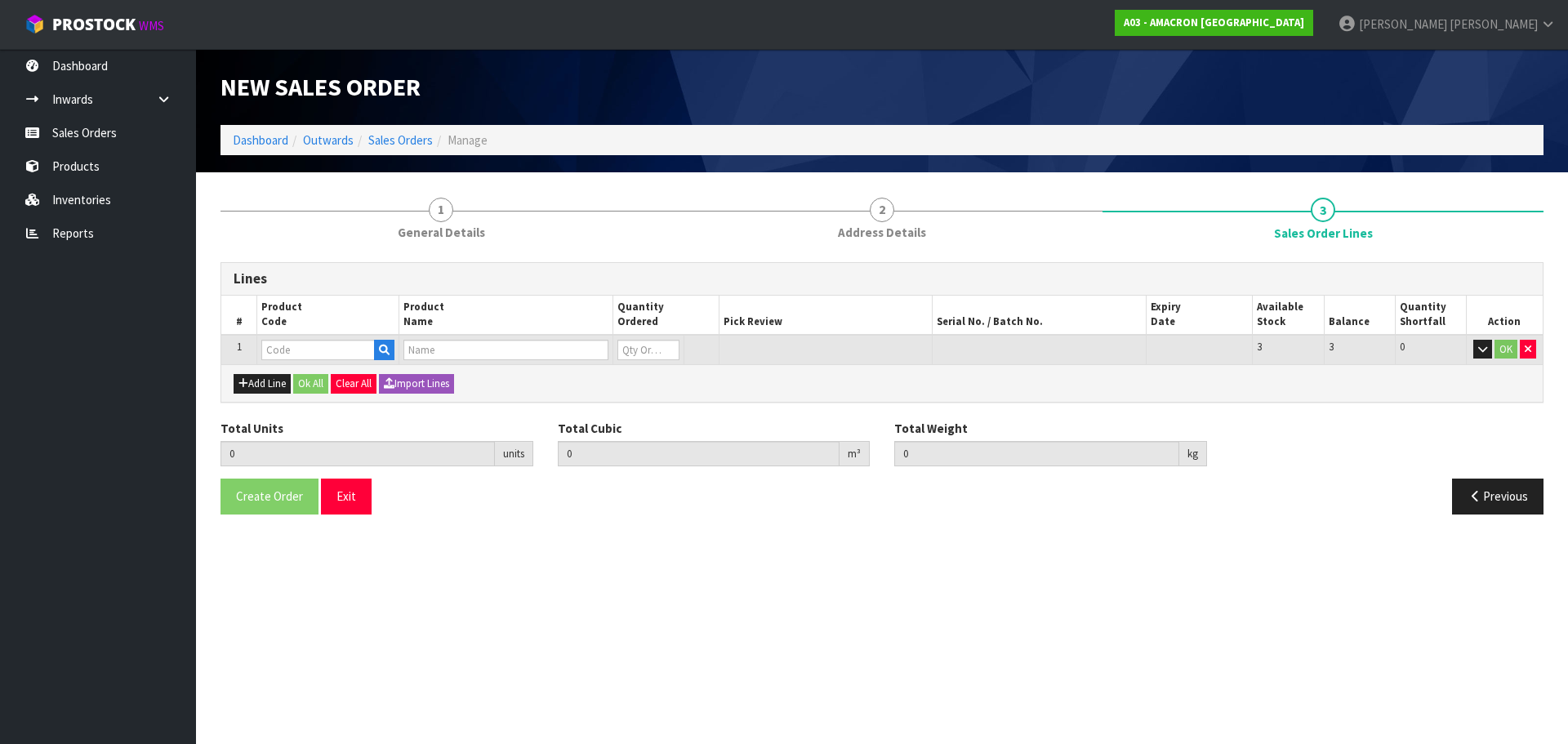
click at [342, 407] on div "Lines # Product Code Product Name Quantity Ordered Pick Review Serial No. / Bat…" at bounding box center [882, 394] width 1323 height 264
click at [287, 342] on input "text" at bounding box center [318, 350] width 113 height 20
type input "HOOF"
click at [320, 400] on link "HOOF 16" at bounding box center [327, 400] width 129 height 22
type input "HOOF16"
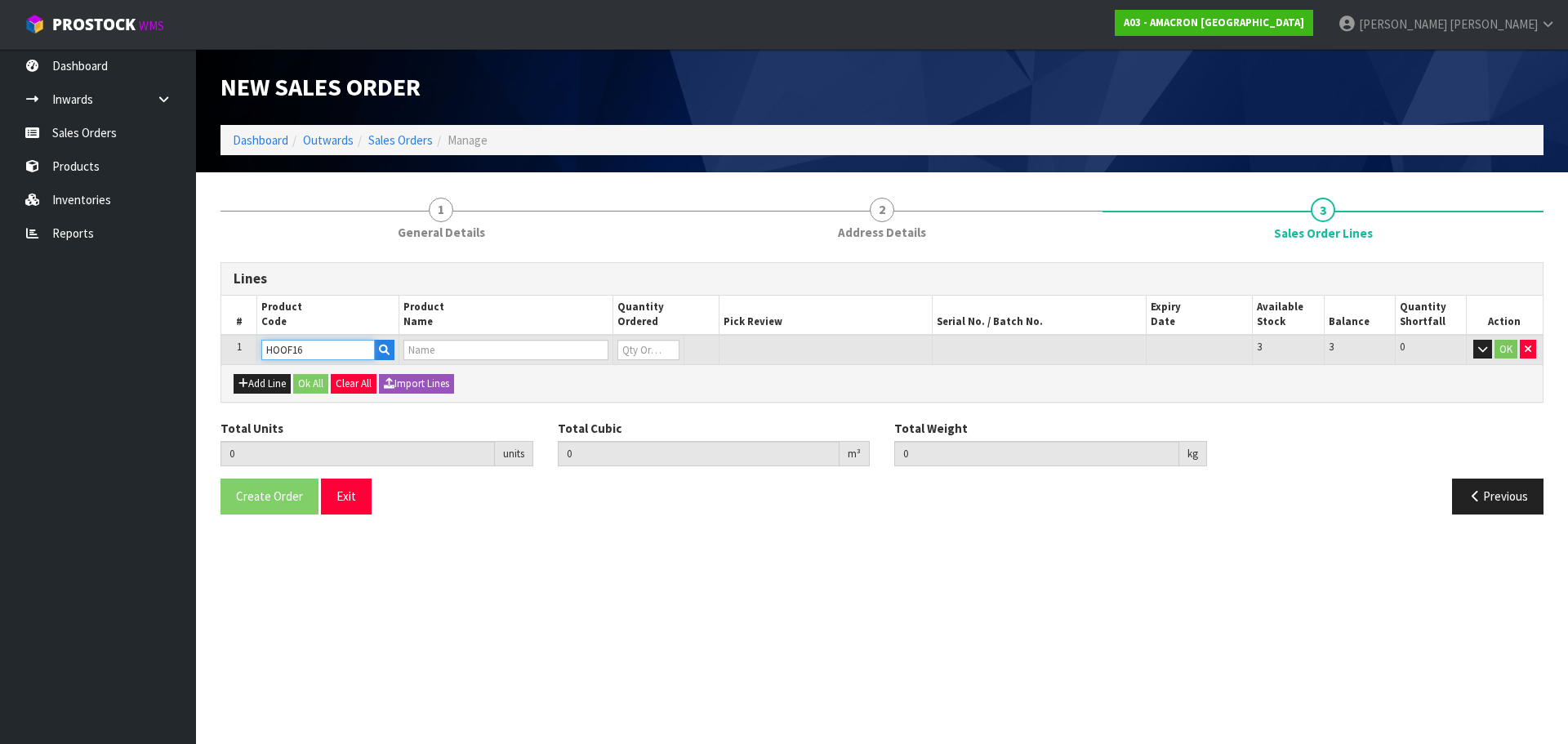
type input "0.000000"
type input "0.000"
type input "HOOFMAKER PELLET 10KG"
type input "0"
click at [345, 350] on input "HOOF16" at bounding box center [318, 350] width 113 height 20
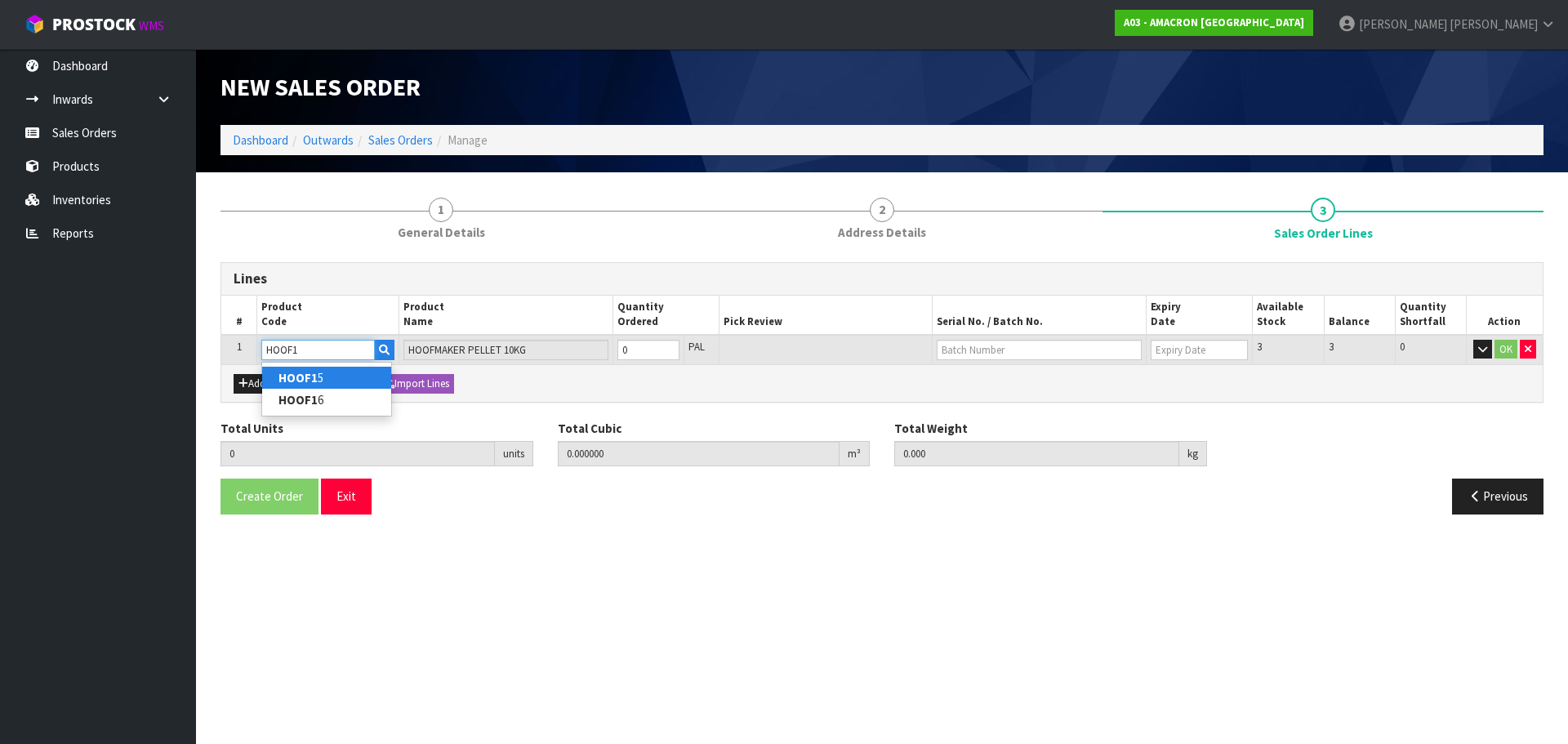
type input "HOOF1"
type input "0"
click at [324, 384] on link "HOOF1 5" at bounding box center [327, 378] width 129 height 22
type input "HOOF15"
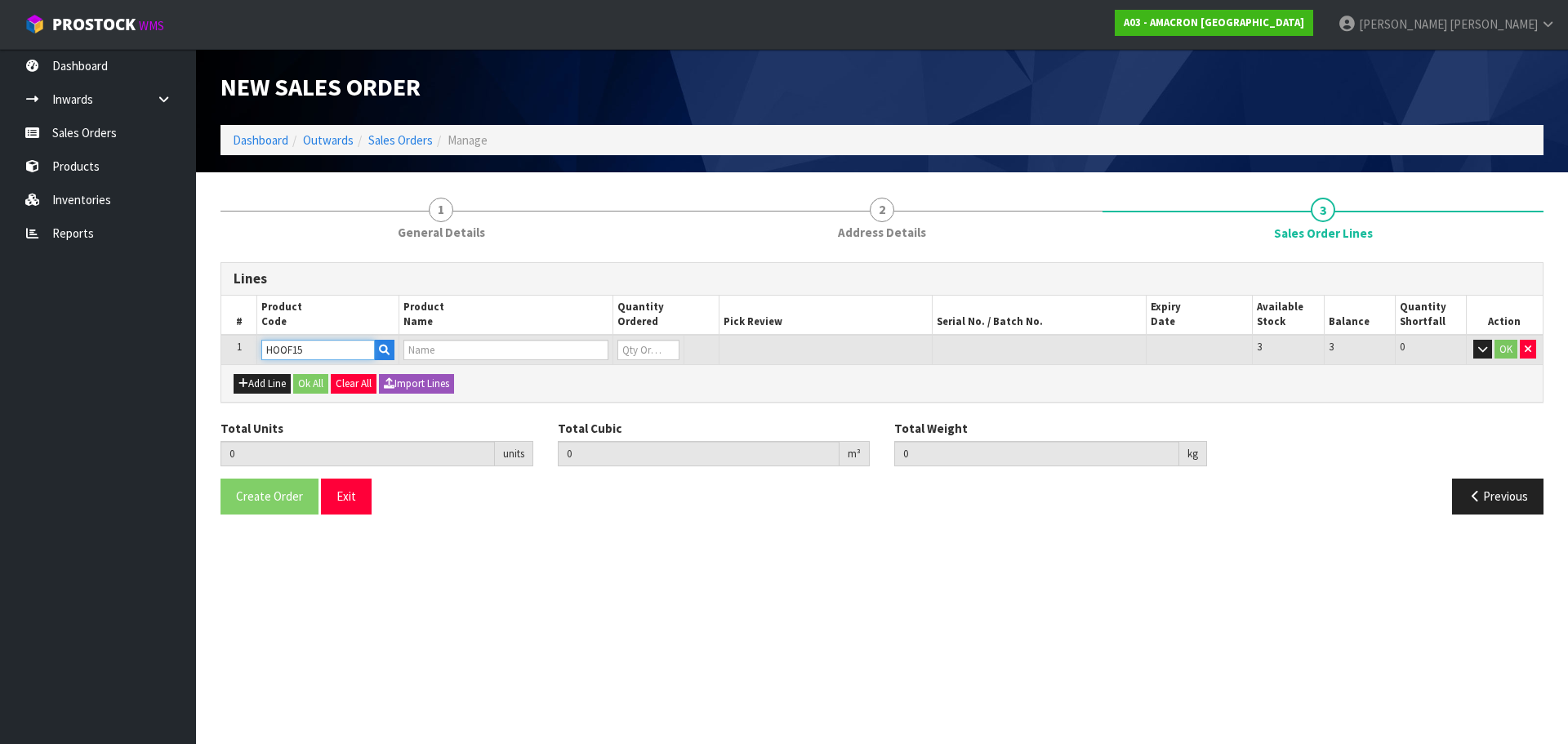
type input "0.000000"
type input "0.000"
type input "HOOFMAKER PELLET 3 KG"
type input "0"
click at [645, 358] on input "0" at bounding box center [648, 350] width 62 height 20
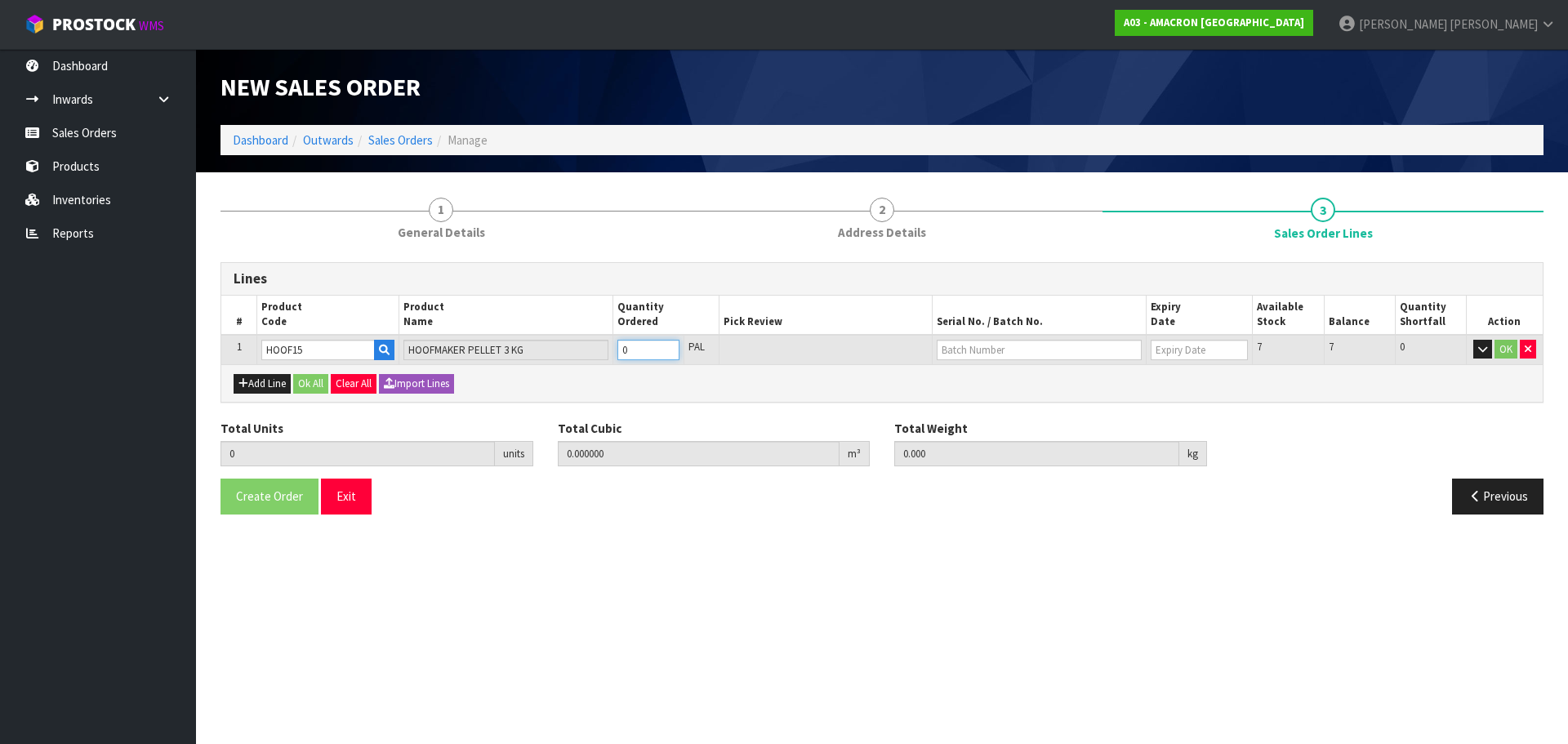
type input "0"
type input "1"
type input "0.0084"
type input "3.25"
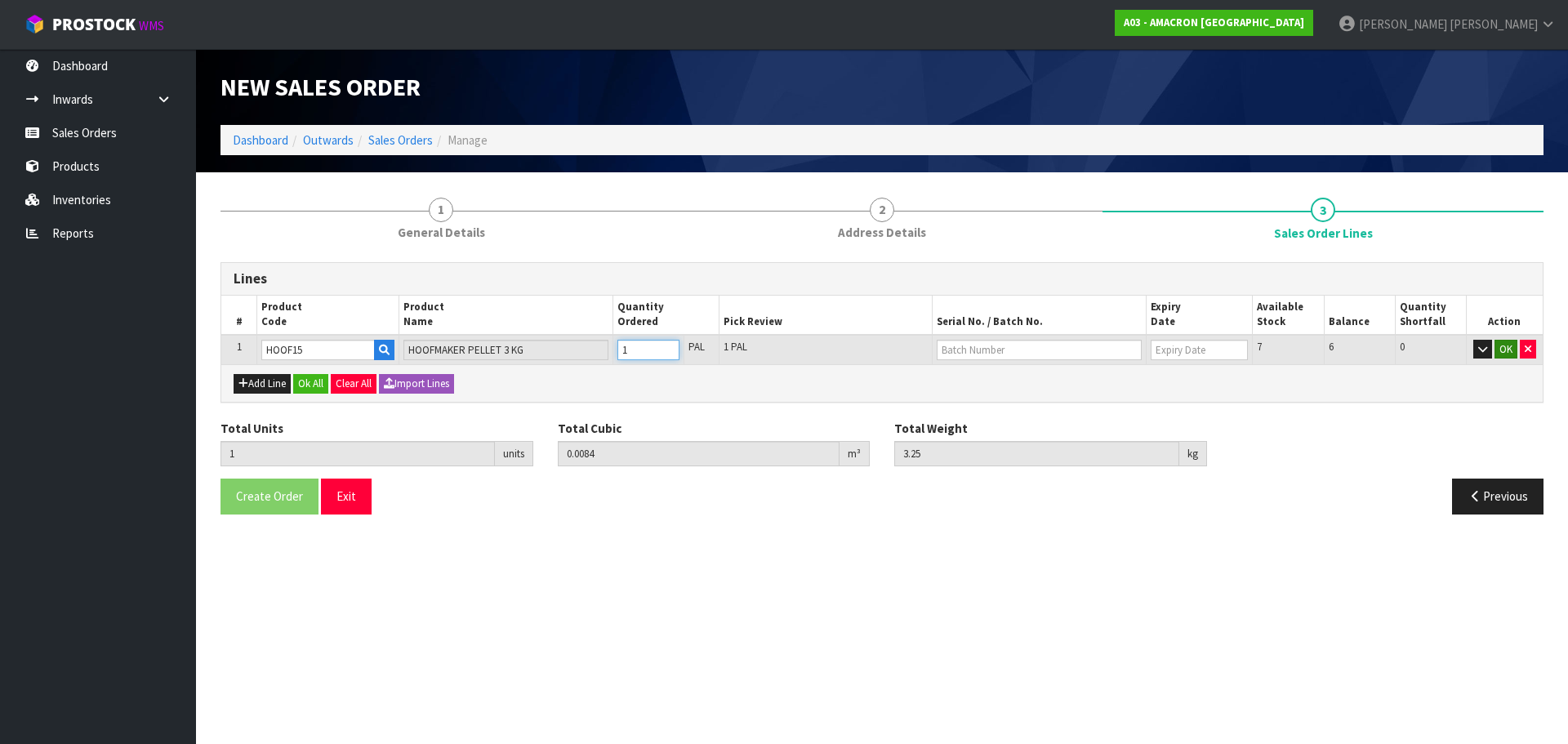
type input "1"
click at [1508, 354] on button "OK" at bounding box center [1505, 349] width 23 height 19
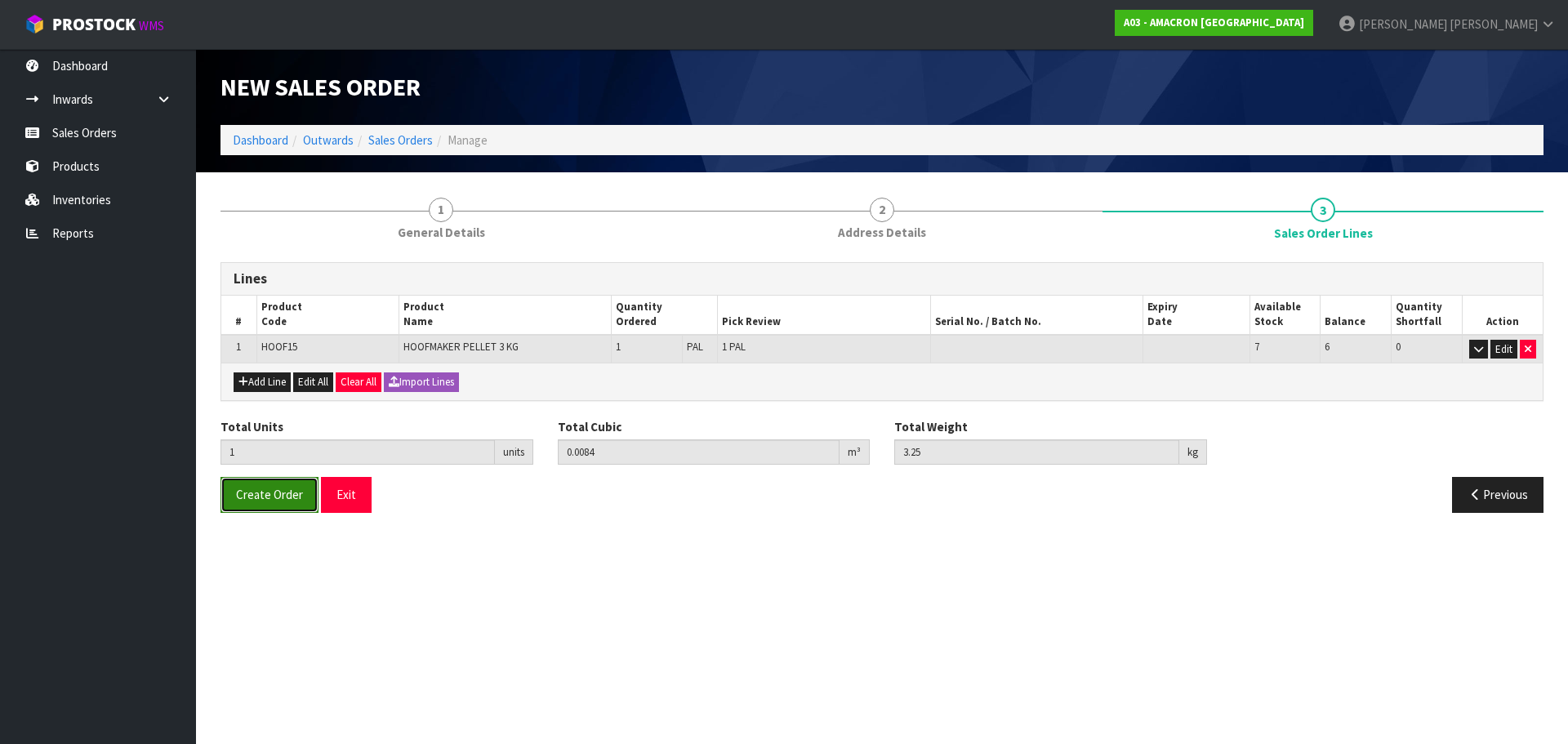
click at [249, 491] on span "Create Order" at bounding box center [269, 494] width 67 height 16
